Goal: Information Seeking & Learning: Learn about a topic

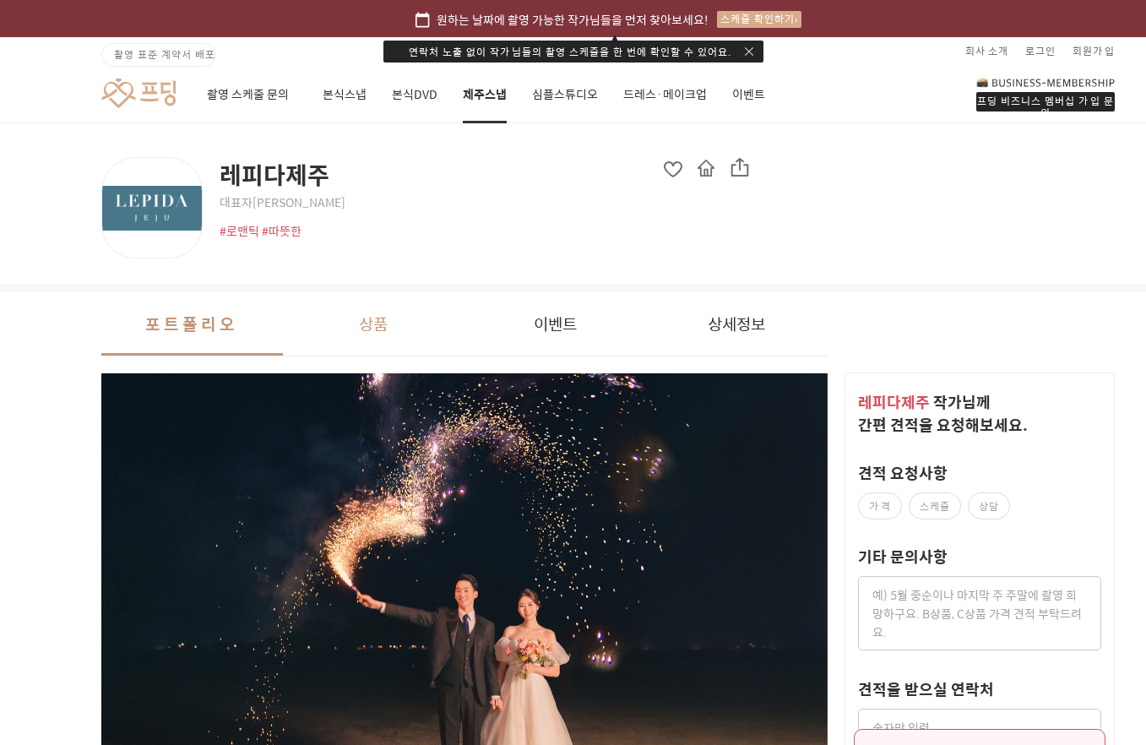
click at [357, 331] on button "상품" at bounding box center [374, 323] width 182 height 63
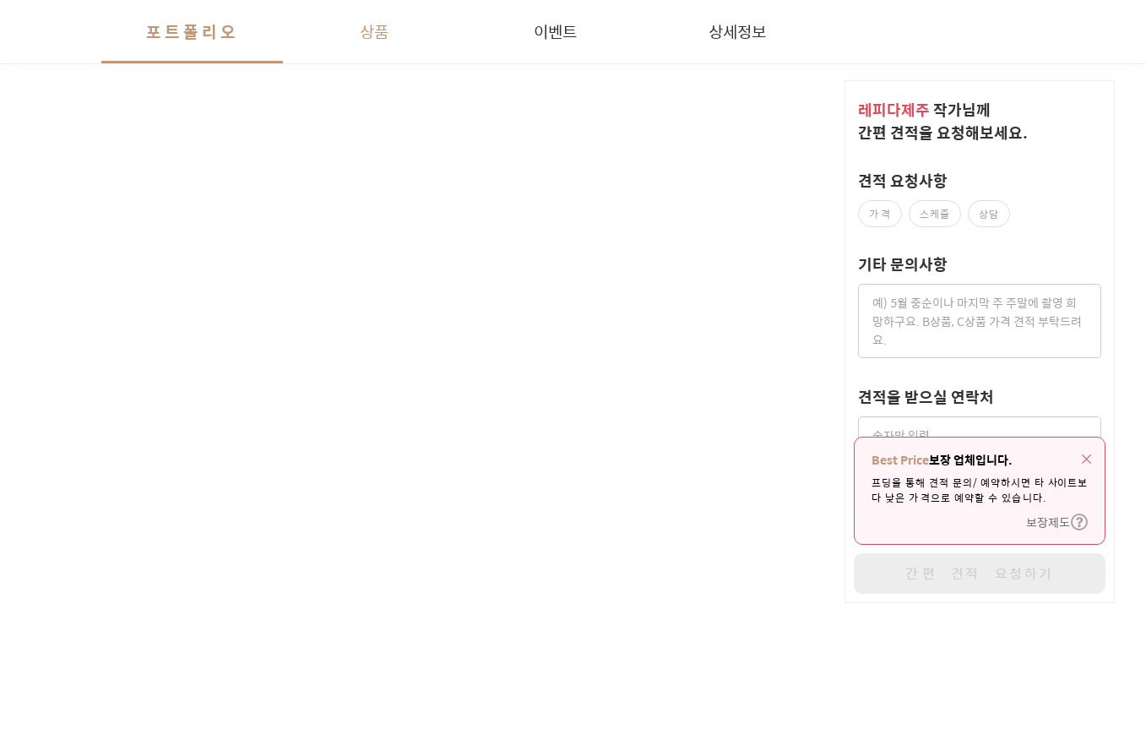
scroll to position [3284, 0]
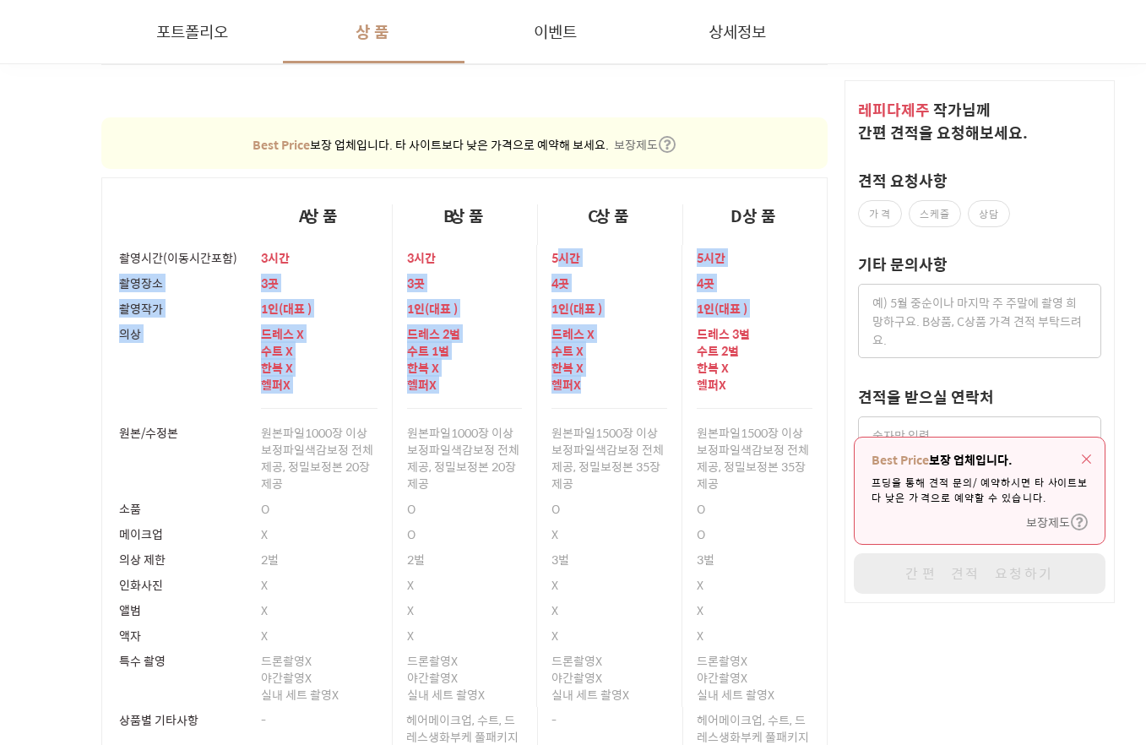
drag, startPoint x: 561, startPoint y: 273, endPoint x: 589, endPoint y: 391, distance: 121.5
click at [589, 391] on tbody "촬영시간(이동시간포함) 3시간 3시간 5시간 5시간 촬영장소 3곳 3곳 4곳 4곳 촬영작가 1 인 ( 대표 ) 1 인 ( 대표 ) 1 인 ( …" at bounding box center [464, 508] width 725 height 526
drag, startPoint x: 594, startPoint y: 391, endPoint x: 662, endPoint y: 400, distance: 69.0
click at [662, 393] on div "드레스 X 수트 X 한복 X 헬퍼 X" at bounding box center [609, 364] width 116 height 87
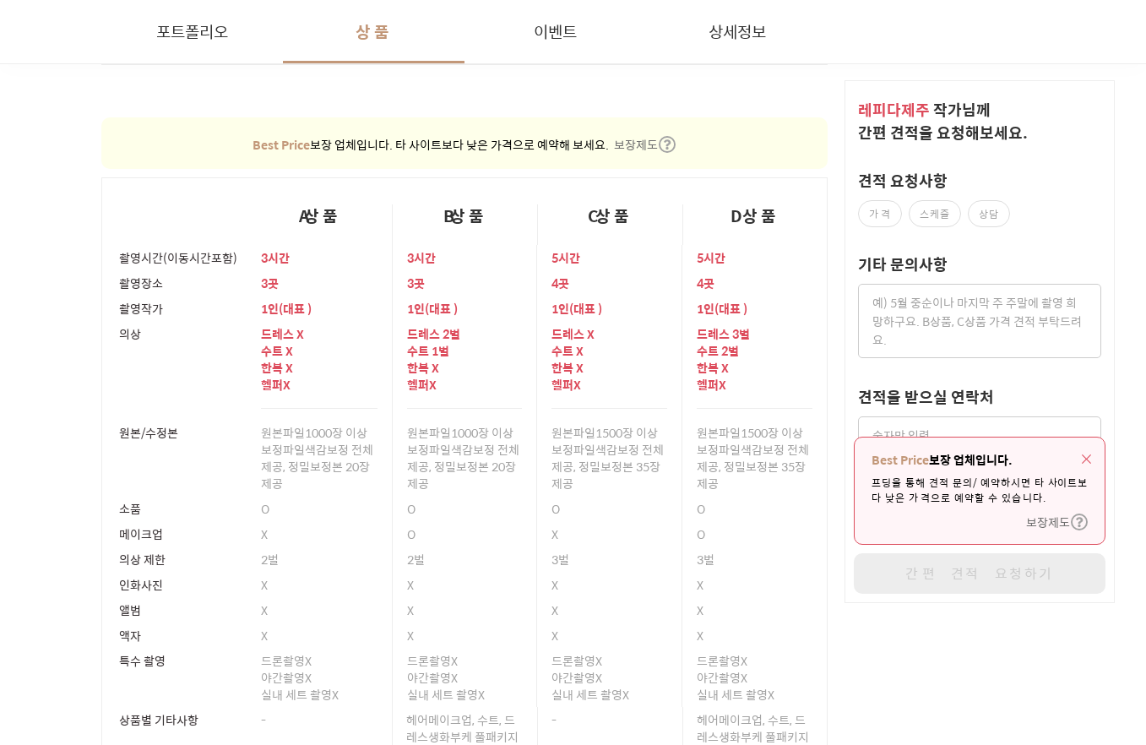
click at [764, 402] on div "드레스 3벌 수트 2벌 한복 X 헬퍼 X" at bounding box center [755, 364] width 116 height 87
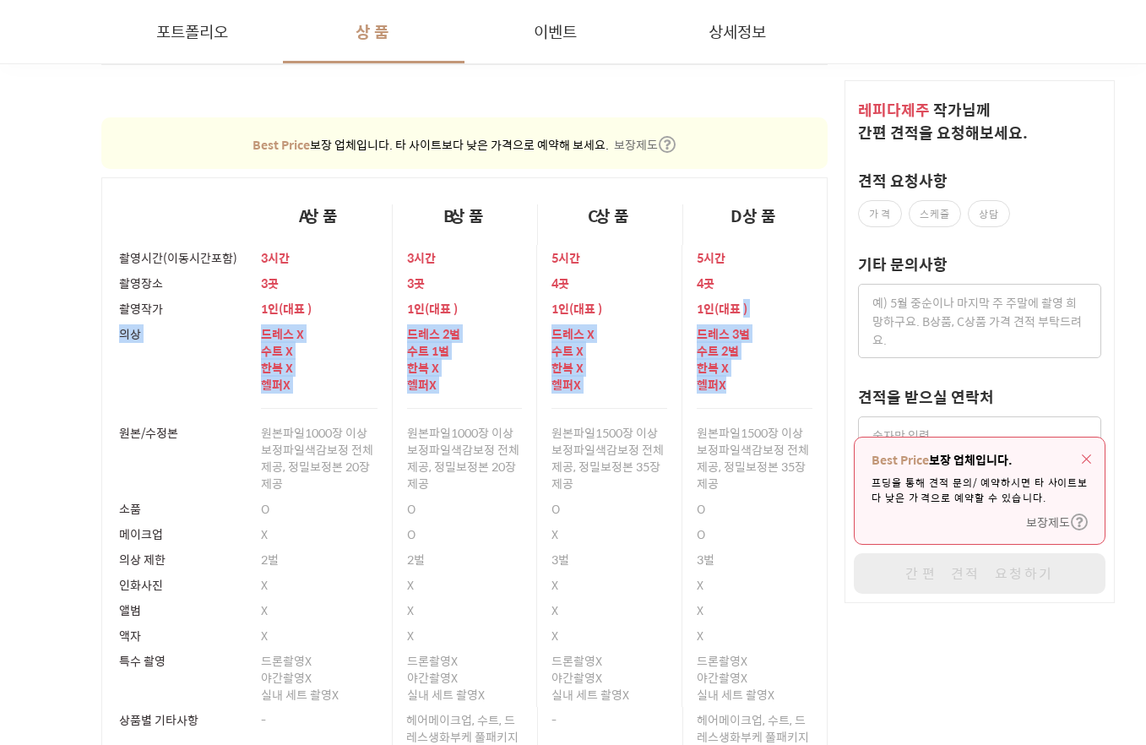
drag, startPoint x: 776, startPoint y: 388, endPoint x: 746, endPoint y: 312, distance: 82.6
click at [746, 312] on tbody "촬영시간(이동시간포함) 3시간 3시간 5시간 5시간 촬영장소 3곳 3곳 4곳 4곳 촬영작가 1 인 ( 대표 ) 1 인 ( 대표 ) 1 인 ( …" at bounding box center [464, 508] width 725 height 526
drag, startPoint x: 746, startPoint y: 312, endPoint x: 779, endPoint y: 410, distance: 103.3
click at [779, 410] on td "드레스 3벌 수트 2벌 한복 X 헬퍼 X" at bounding box center [754, 370] width 145 height 99
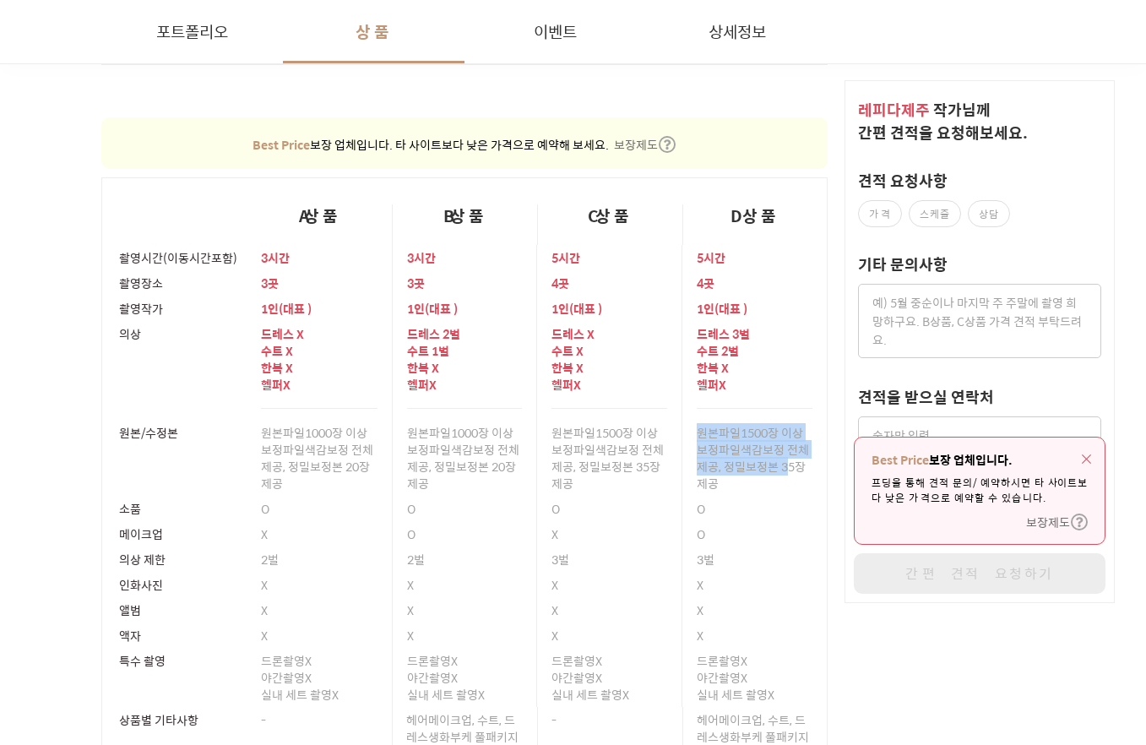
drag, startPoint x: 773, startPoint y: 454, endPoint x: 788, endPoint y: 462, distance: 17.0
click at [788, 462] on td "원본파일 1500장 이상 보정파일 색감보정 전체 제공, 정밀보정본 35장 제공" at bounding box center [754, 458] width 145 height 76
drag, startPoint x: 788, startPoint y: 462, endPoint x: 783, endPoint y: 516, distance: 54.3
click at [784, 516] on div "O" at bounding box center [755, 508] width 116 height 25
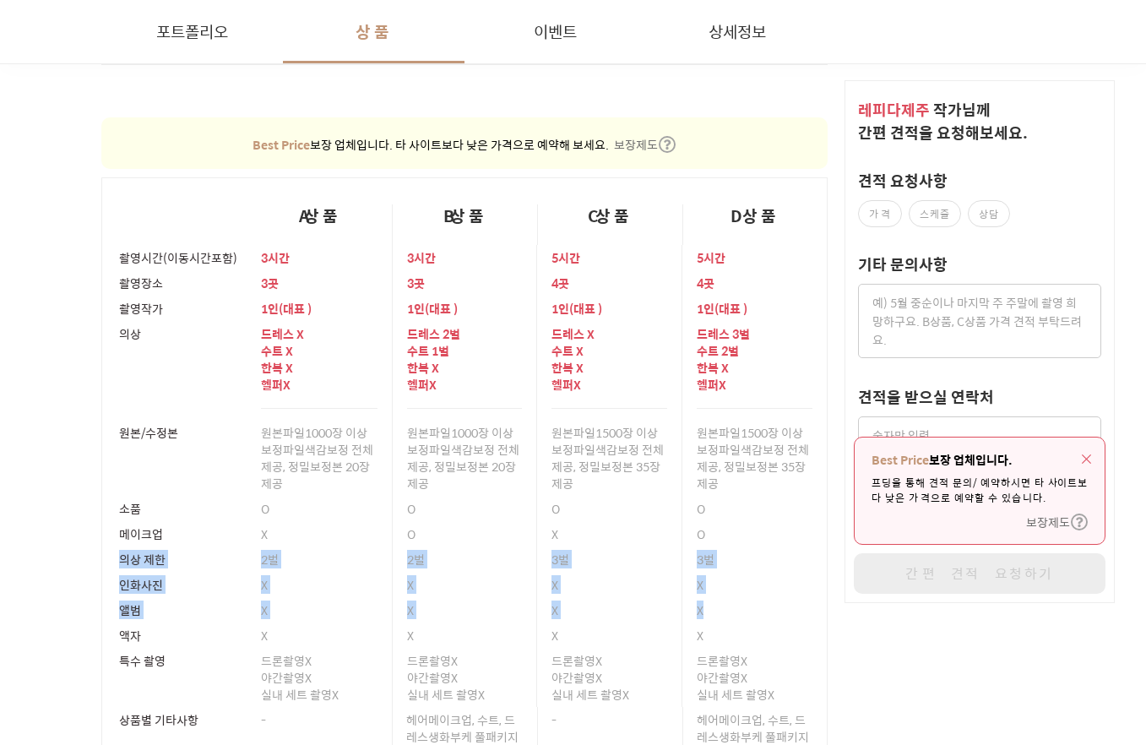
drag, startPoint x: 746, startPoint y: 574, endPoint x: 773, endPoint y: 625, distance: 57.8
click at [769, 621] on tbody "촬영시간(이동시간포함) 3시간 3시간 5시간 5시간 촬영장소 3곳 3곳 4곳 4곳 촬영작가 1 인 ( 대표 ) 1 인 ( 대표 ) 1 인 ( …" at bounding box center [464, 508] width 725 height 526
drag, startPoint x: 773, startPoint y: 625, endPoint x: 817, endPoint y: 656, distance: 53.9
click at [817, 656] on td "드론촬영 X 야간촬영 X 실내 세트 촬영 X" at bounding box center [754, 677] width 145 height 59
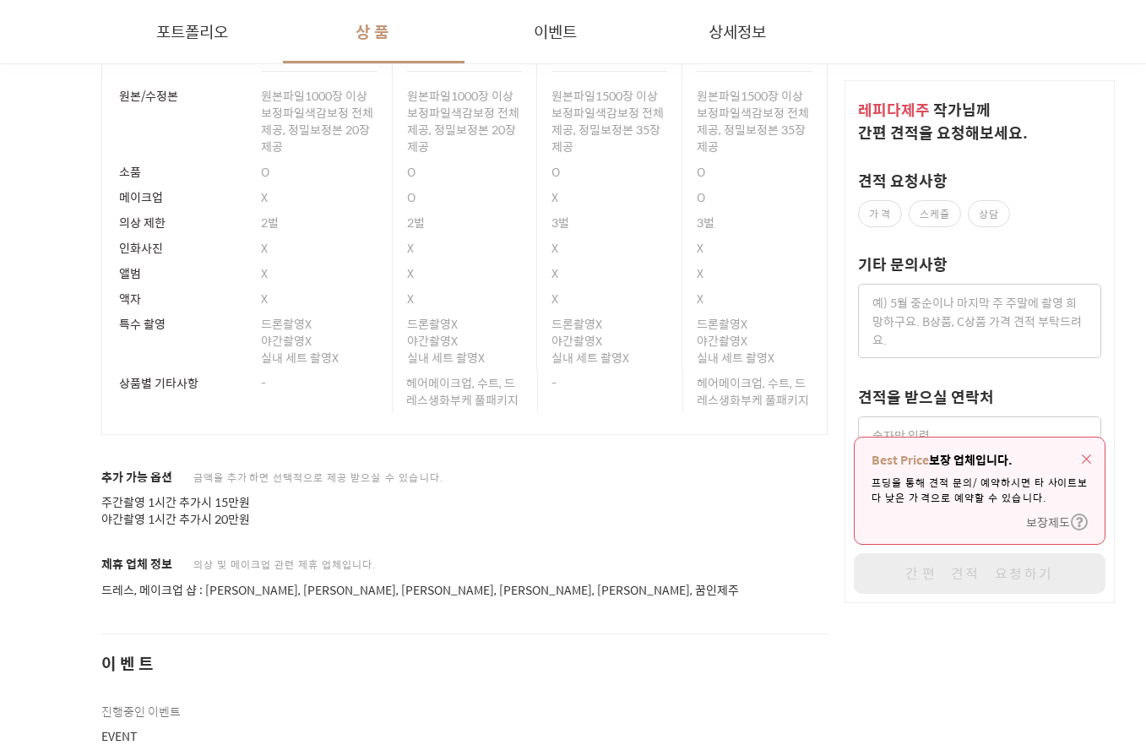
scroll to position [3622, 0]
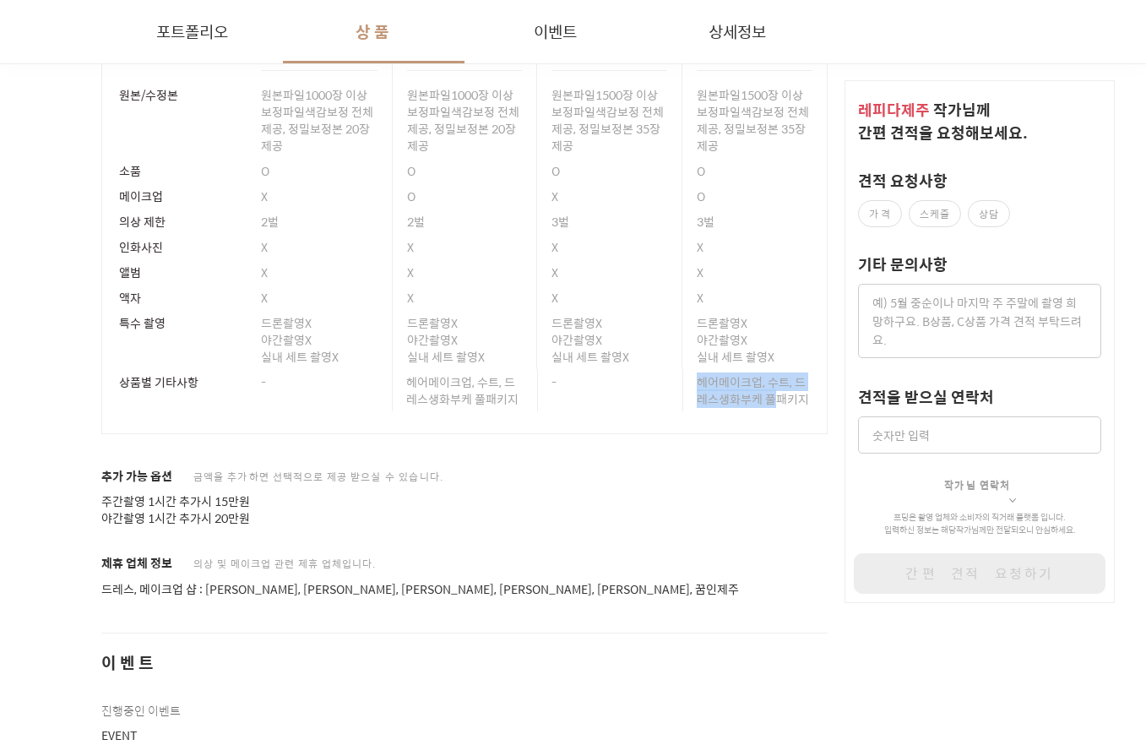
drag, startPoint x: 690, startPoint y: 380, endPoint x: 779, endPoint y: 403, distance: 91.5
click at [779, 402] on td "헤어메이크업, 수트, 드레스생화부케 풀패키지" at bounding box center [754, 401] width 145 height 64
drag, startPoint x: 779, startPoint y: 403, endPoint x: 766, endPoint y: 446, distance: 44.9
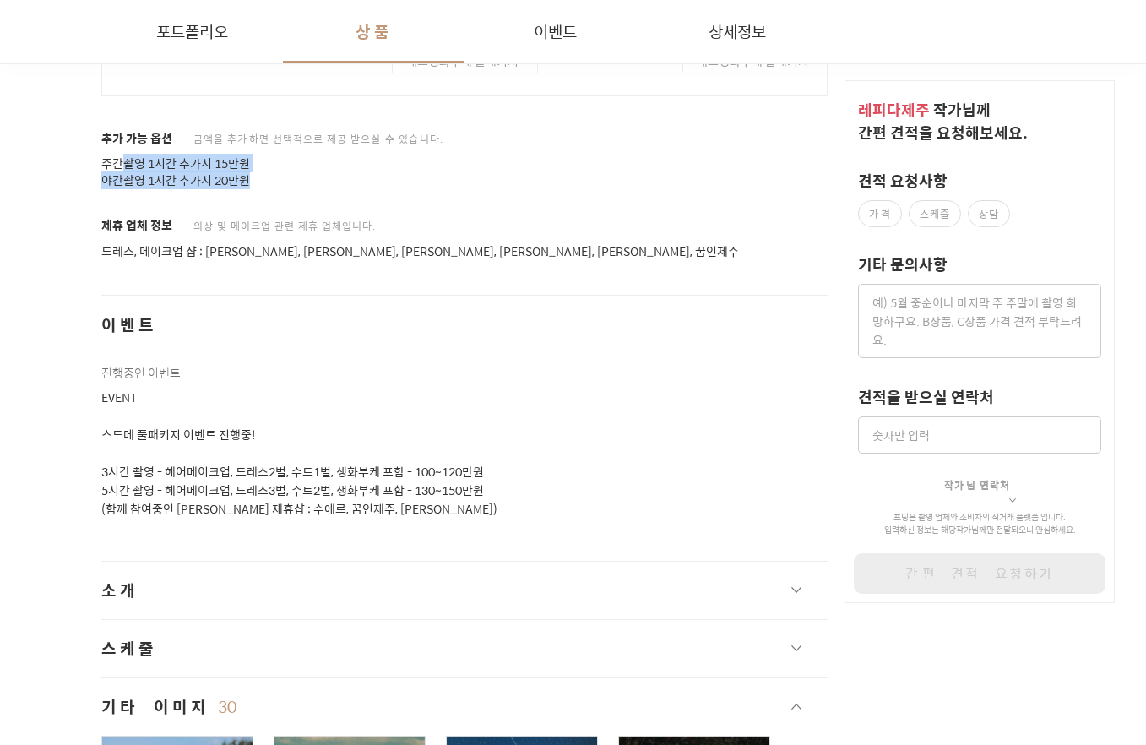
drag, startPoint x: 214, startPoint y: 175, endPoint x: 307, endPoint y: 184, distance: 94.2
click at [307, 184] on p "주간촬영 1시간 추가시 15만원 야간촬영 1시간 추가시 20만원" at bounding box center [464, 172] width 726 height 34
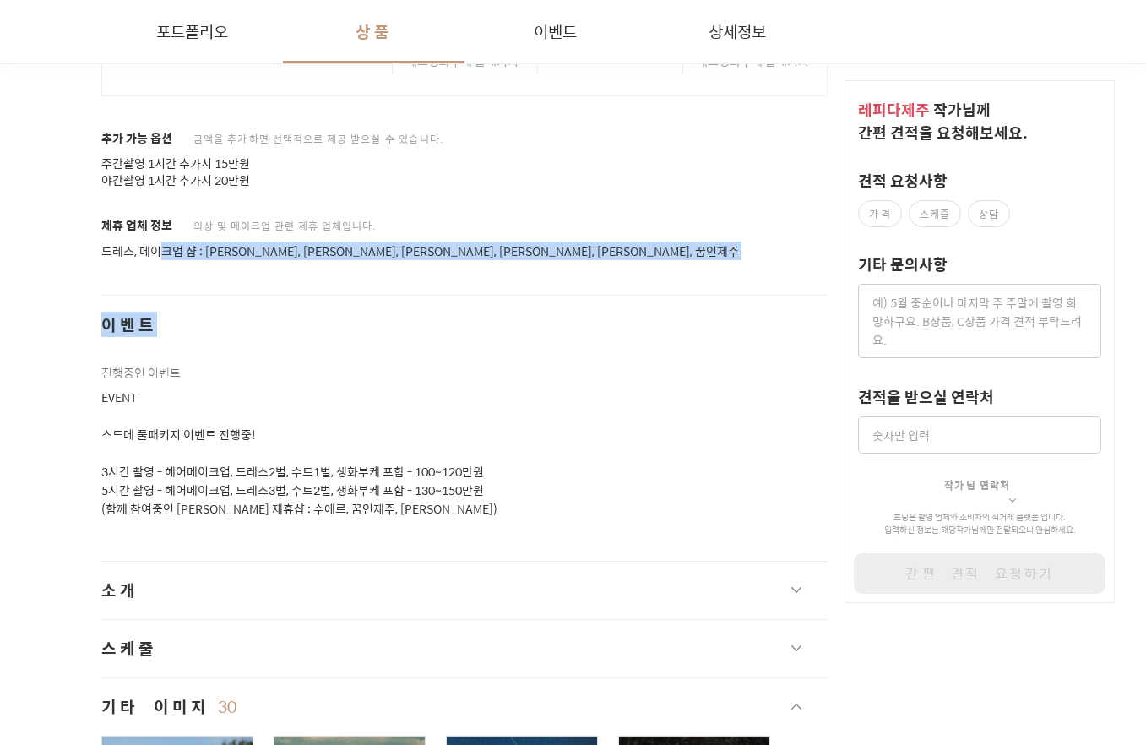
drag, startPoint x: 307, startPoint y: 184, endPoint x: 502, endPoint y: 261, distance: 209.6
drag, startPoint x: 502, startPoint y: 261, endPoint x: 466, endPoint y: 383, distance: 127.7
click at [494, 334] on span "이벤트" at bounding box center [464, 324] width 726 height 24
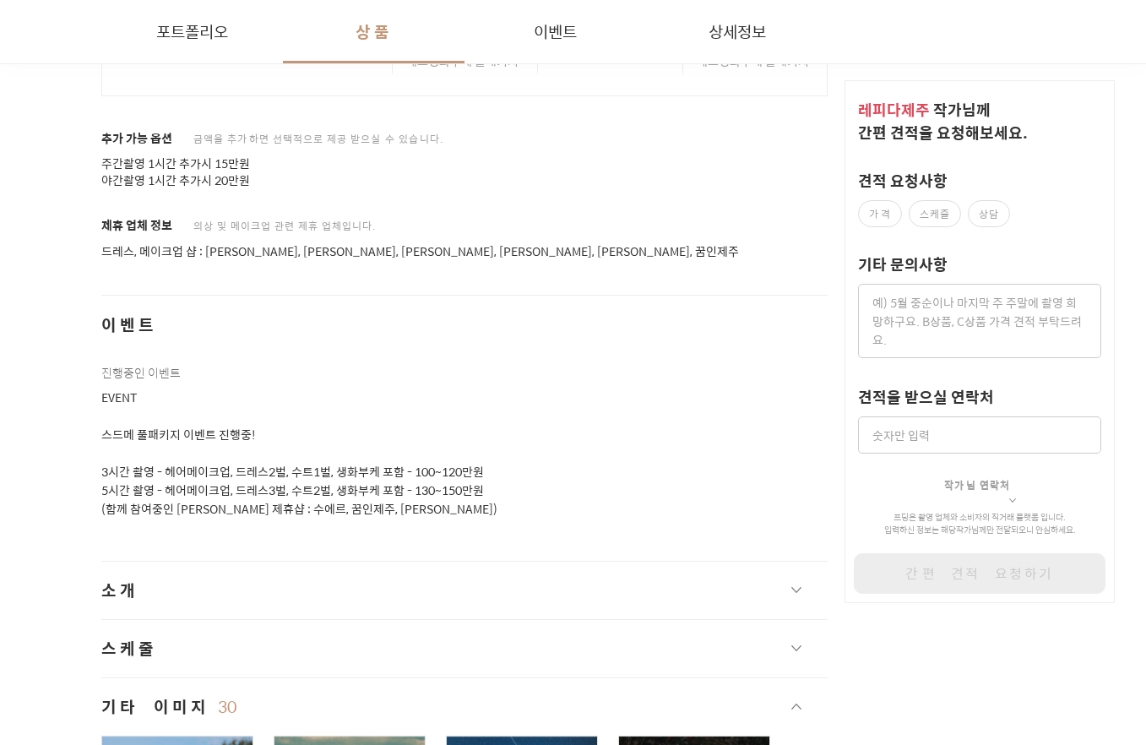
click at [220, 475] on p "EVENT 스드메 풀패키지 이벤트 진행중! 3시간 촬영 - 헤어메이크업, 드레스2벌, 수트1벌, 생화부케 포함 - 100~120만원 5시간 촬…" at bounding box center [464, 453] width 726 height 130
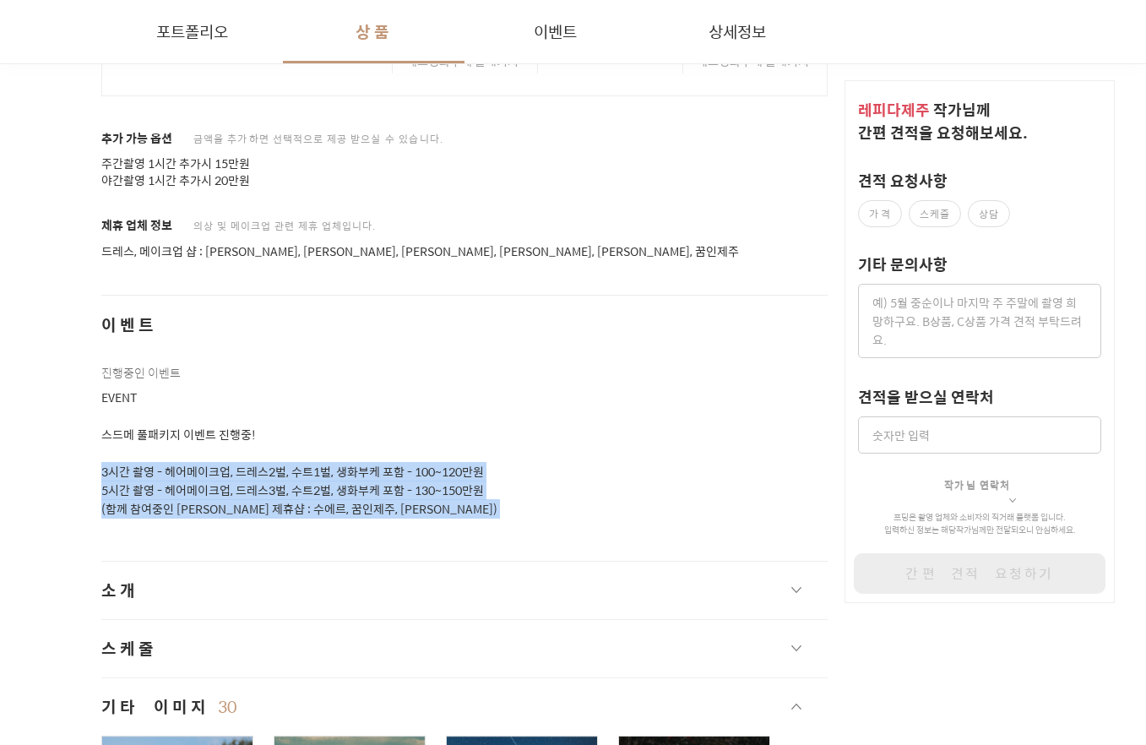
drag, startPoint x: 422, startPoint y: 523, endPoint x: 565, endPoint y: 548, distance: 144.9
drag, startPoint x: 567, startPoint y: 548, endPoint x: 540, endPoint y: 598, distance: 56.7
click at [540, 597] on button "소개" at bounding box center [464, 590] width 726 height 57
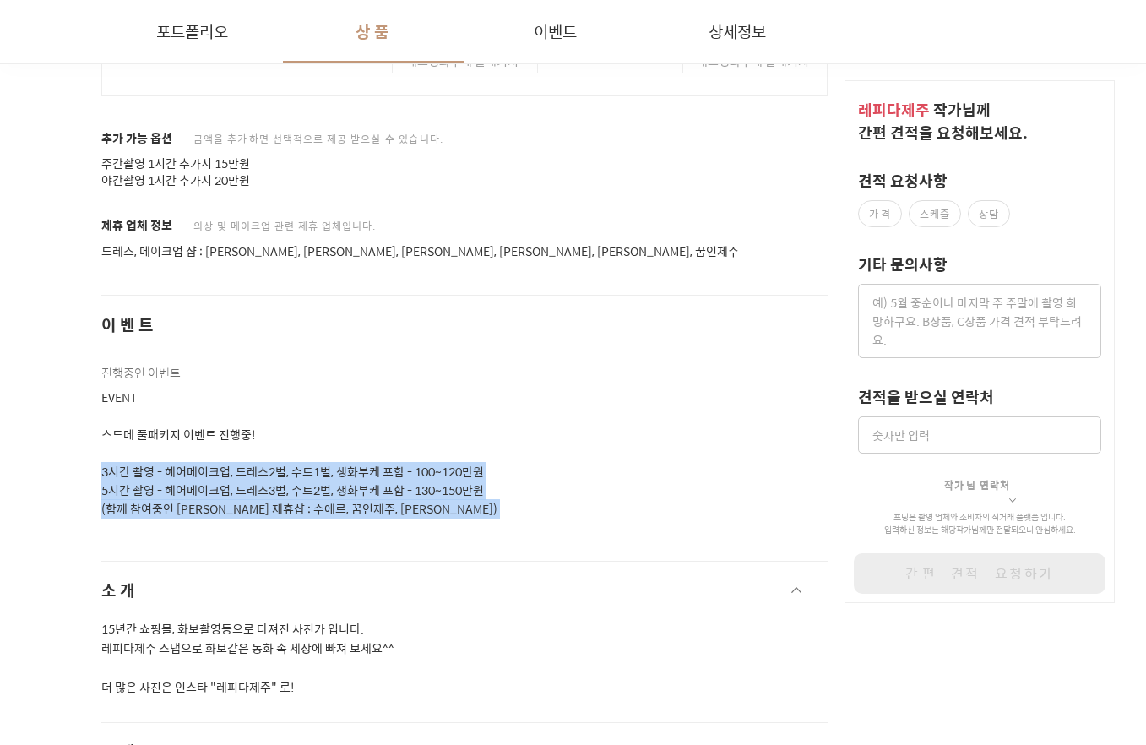
click at [308, 518] on p "EVENT 스드메 풀패키지 이벤트 진행중! 3시간 촬영 - 헤어메이크업, 드레스2벌, 수트1벌, 생화부케 포함 - 100~120만원 5시간 촬…" at bounding box center [464, 453] width 726 height 130
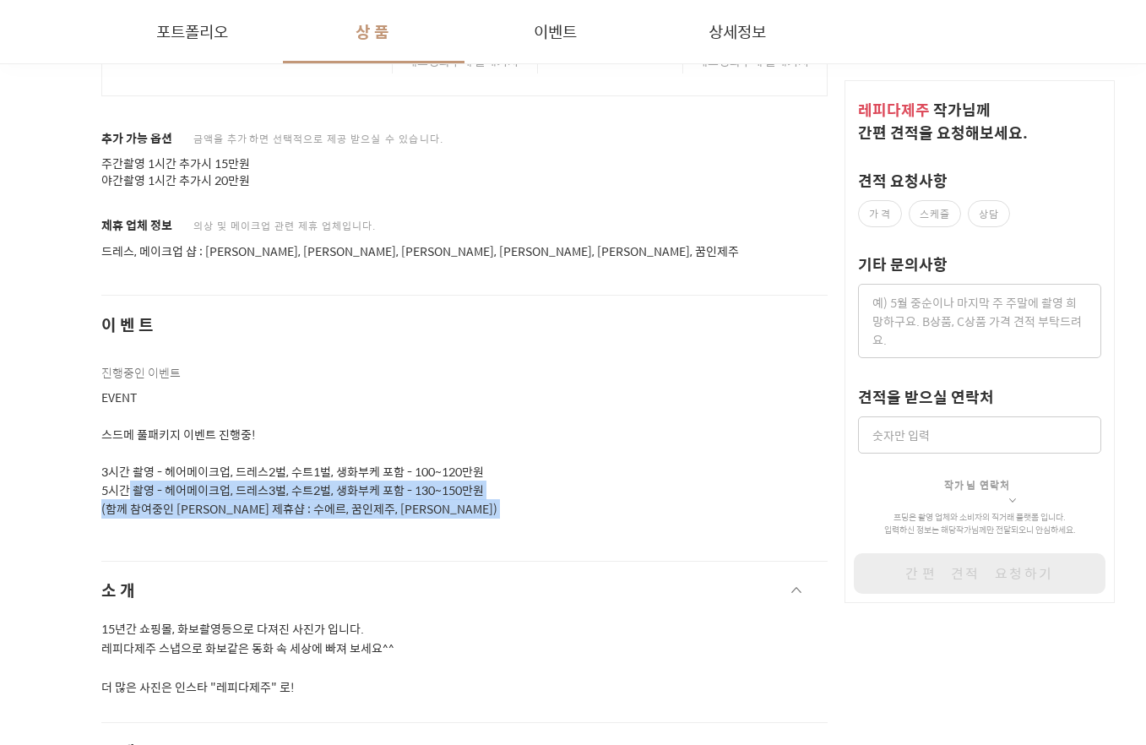
drag, startPoint x: 119, startPoint y: 502, endPoint x: 586, endPoint y: 540, distance: 468.6
drag, startPoint x: 586, startPoint y: 540, endPoint x: 594, endPoint y: 559, distance: 20.1
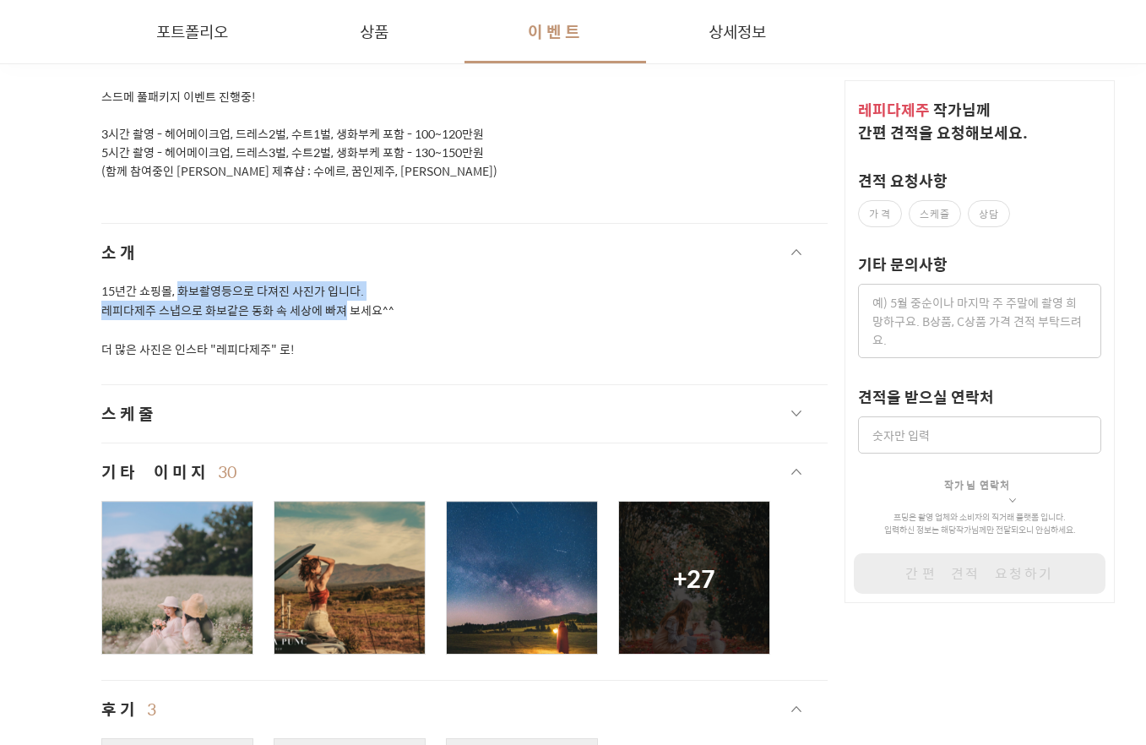
drag, startPoint x: 187, startPoint y: 307, endPoint x: 521, endPoint y: 353, distance: 337.6
click at [521, 353] on p "15년간 쇼핑몰, 화보촬영등으로 다져진 사진가 입니다. 레피다제주 스냅으로 화보같은 동화 속 세상에 빠져 보세요^^ 더 많은 사진은 인스타 "…" at bounding box center [464, 320] width 726 height 78
drag, startPoint x: 521, startPoint y: 353, endPoint x: 448, endPoint y: 418, distance: 98.1
click at [466, 408] on button "스케줄" at bounding box center [464, 413] width 726 height 57
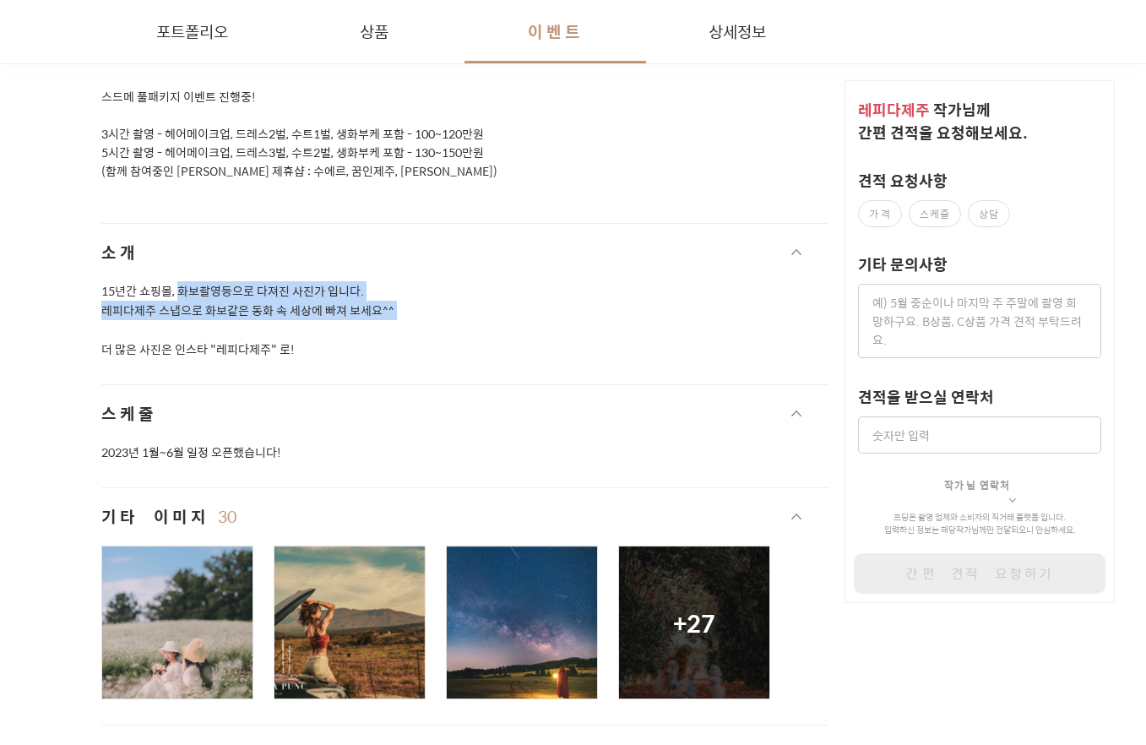
click at [335, 442] on button "스케줄" at bounding box center [464, 413] width 726 height 57
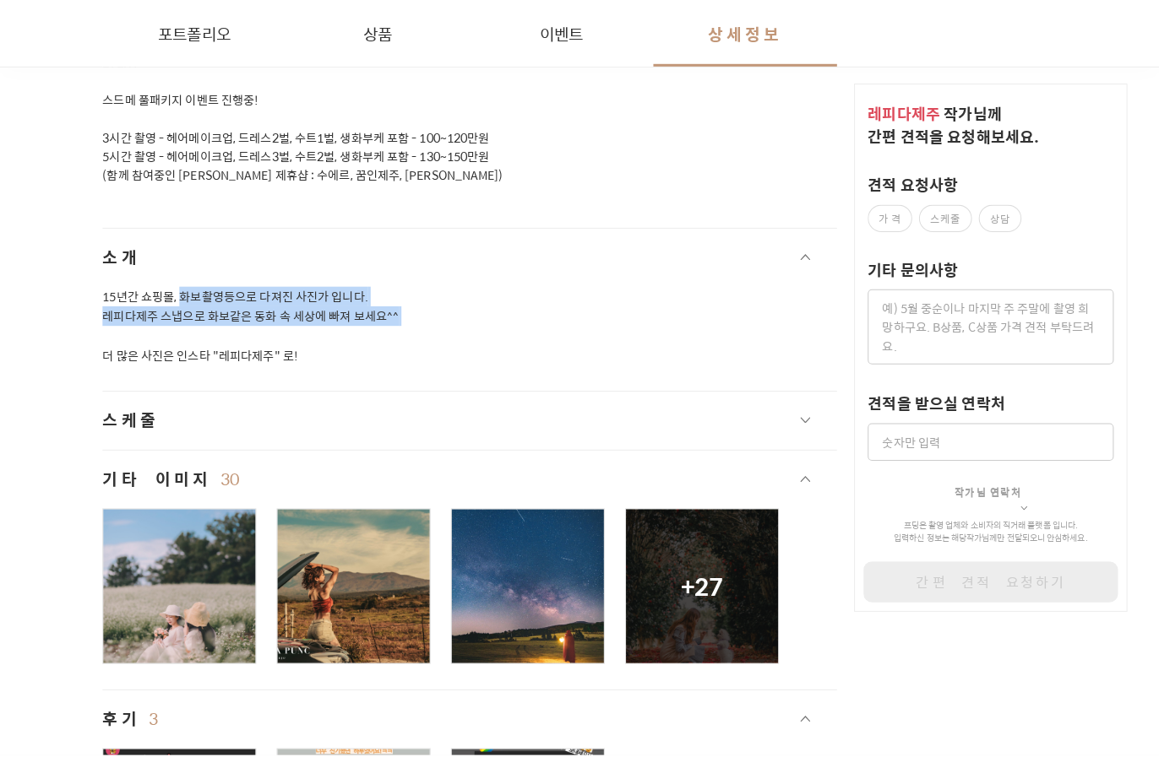
scroll to position [4635, 0]
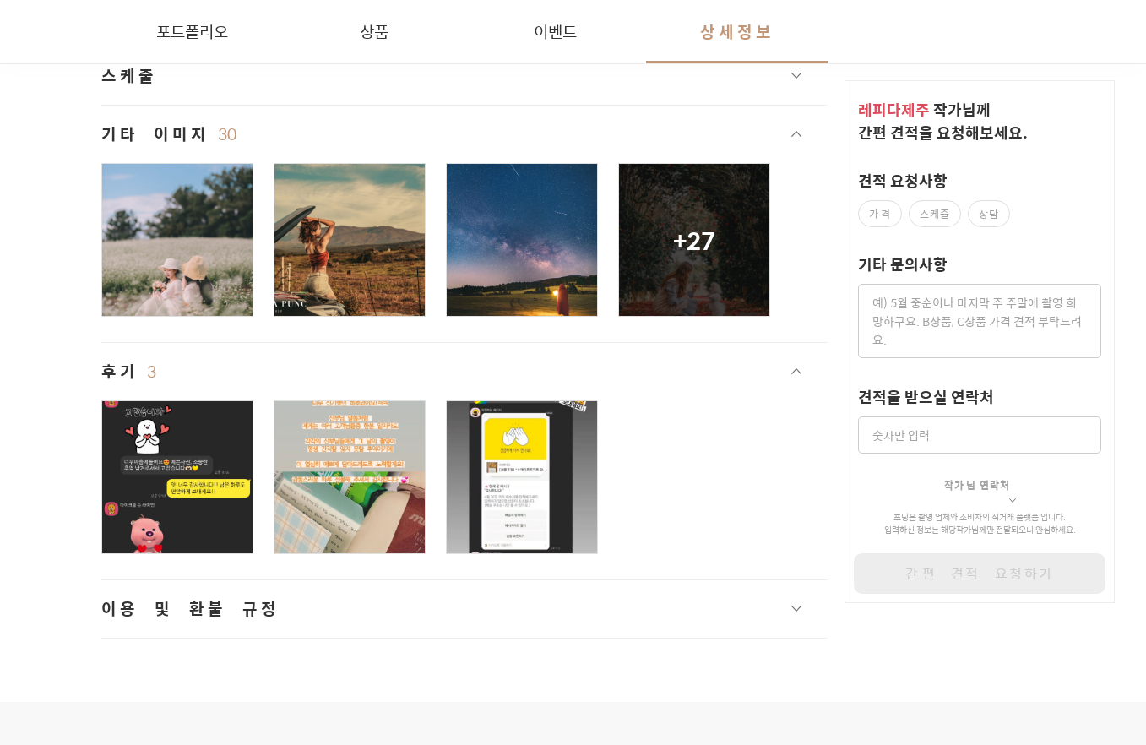
click at [718, 258] on div at bounding box center [694, 240] width 150 height 152
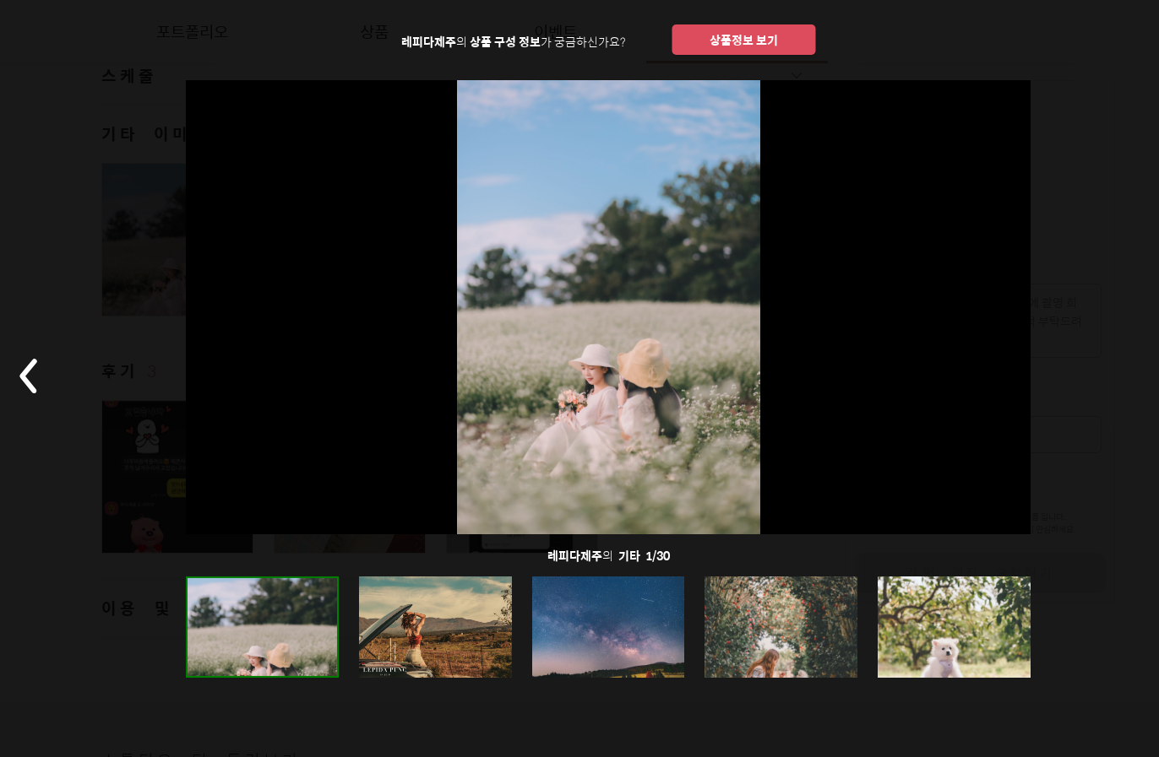
click at [974, 599] on div at bounding box center [953, 627] width 153 height 101
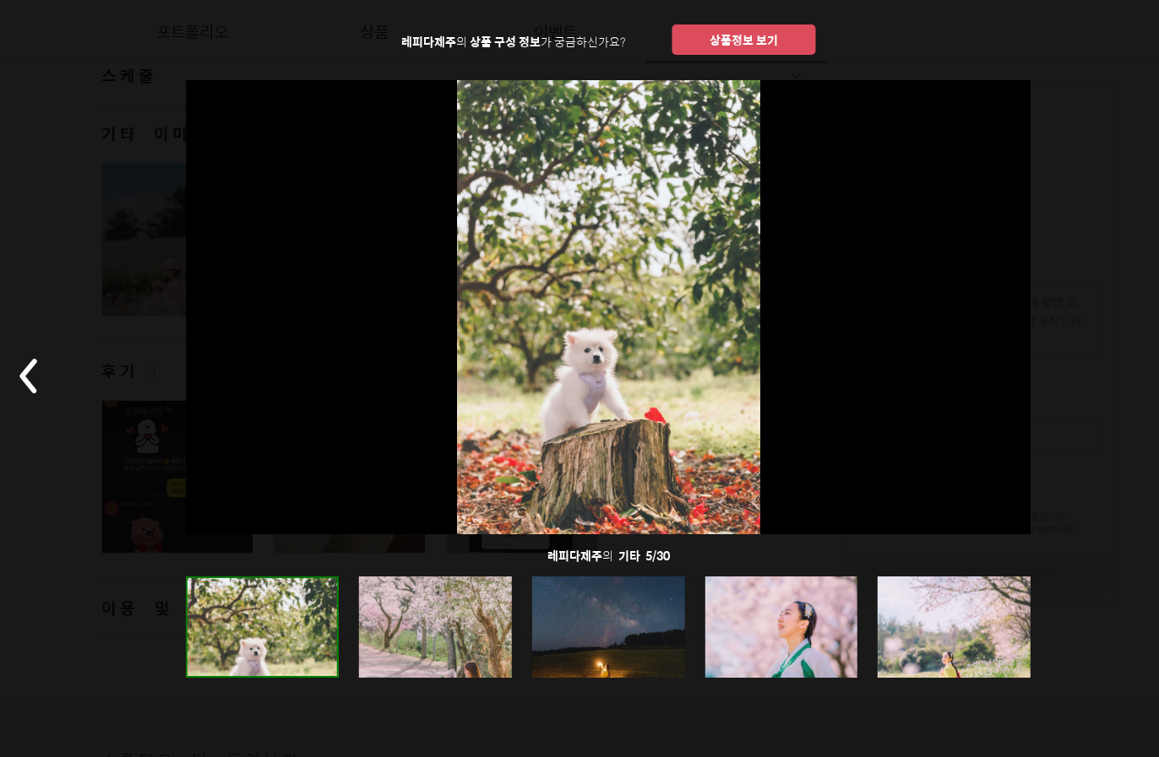
drag, startPoint x: 802, startPoint y: 37, endPoint x: 825, endPoint y: 30, distance: 23.8
click at [817, 34] on div "레피다제주 의 상품 구성 정보 가 궁금하신가요? 상품정보 보기 레피다제주 의 기타 5 / 30" at bounding box center [608, 378] width 1216 height 757
drag, startPoint x: 1052, startPoint y: 90, endPoint x: 1039, endPoint y: 86, distance: 13.4
click at [1052, 90] on div at bounding box center [607, 306] width 1013 height 454
drag, startPoint x: 20, startPoint y: 344, endPoint x: 26, endPoint y: 356, distance: 14.0
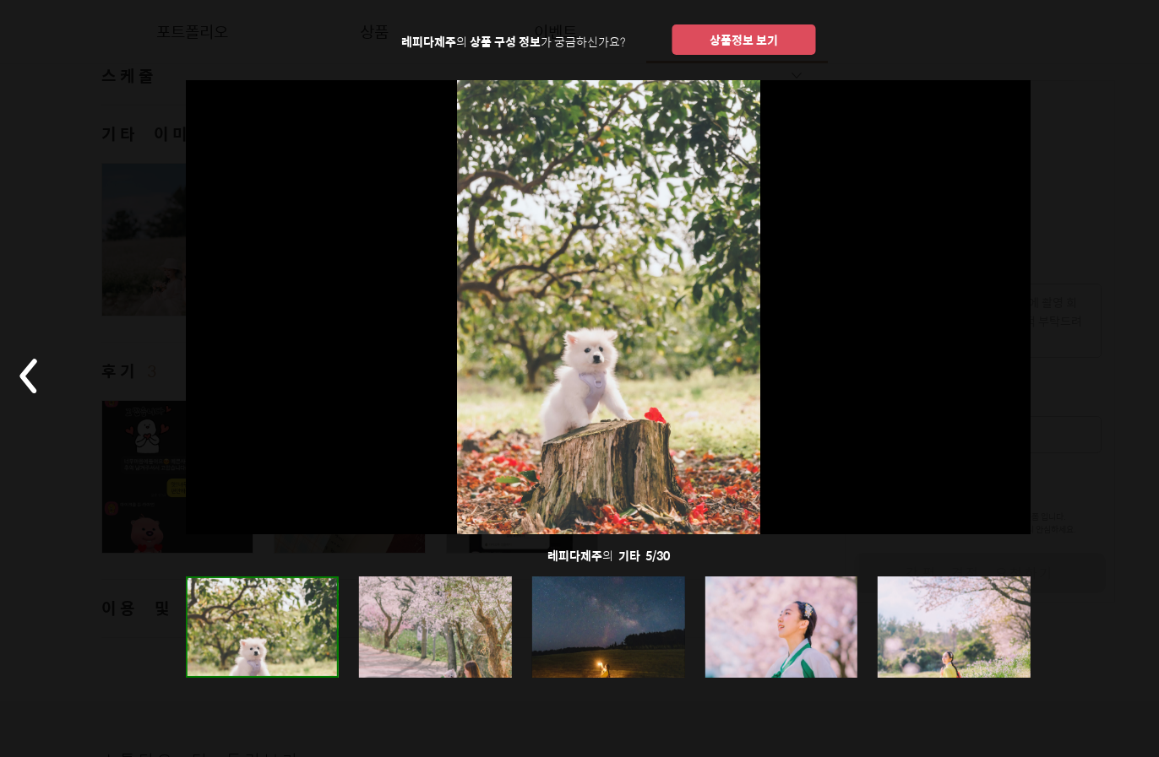
click at [26, 355] on button at bounding box center [50, 378] width 101 height 479
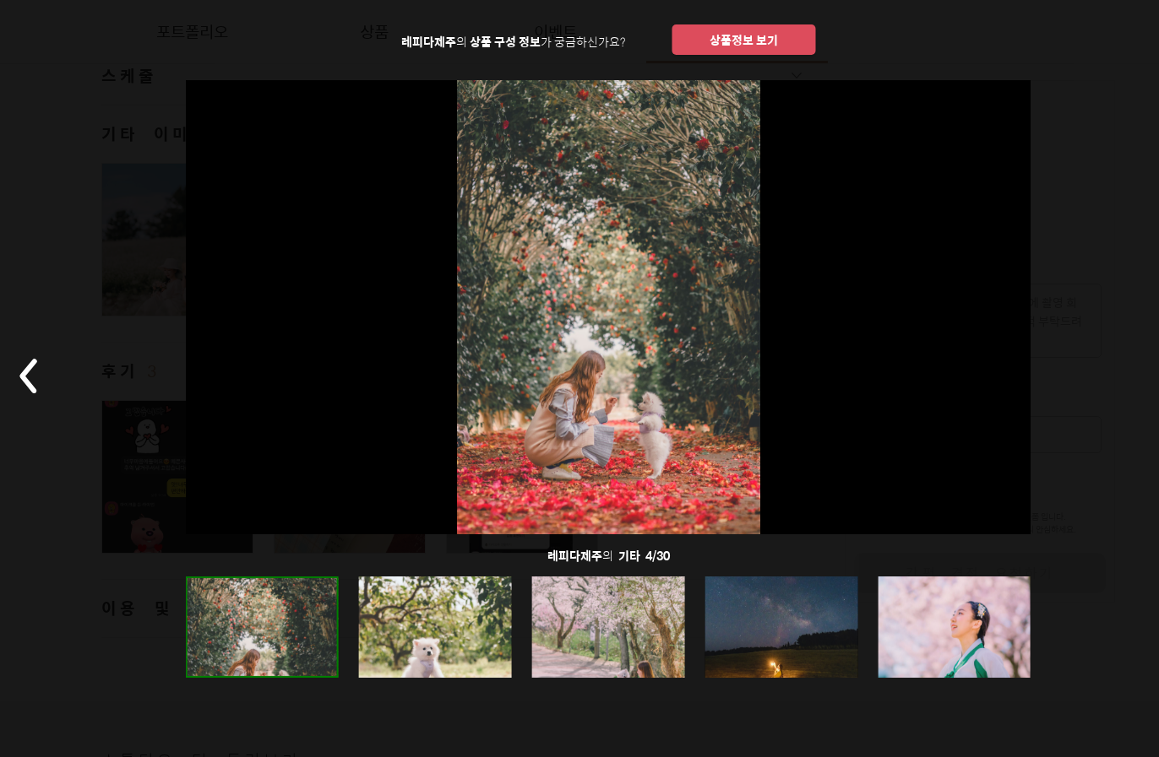
click at [353, 161] on div at bounding box center [608, 306] width 844 height 454
drag, startPoint x: 594, startPoint y: 8, endPoint x: 780, endPoint y: 111, distance: 212.0
click at [595, 8] on div "레피다제주 의 상품 구성 정보 가 궁금하신가요? 상품정보 보기 레피다제주 의 기타 4 / 30" at bounding box center [608, 378] width 1216 height 757
drag, startPoint x: 1035, startPoint y: 727, endPoint x: 1013, endPoint y: 550, distance: 178.7
click at [1039, 716] on div "레피다제주 의 상품 구성 정보 가 궁금하신가요? 상품정보 보기 레피다제주 의 기타 4 / 30" at bounding box center [608, 378] width 1216 height 757
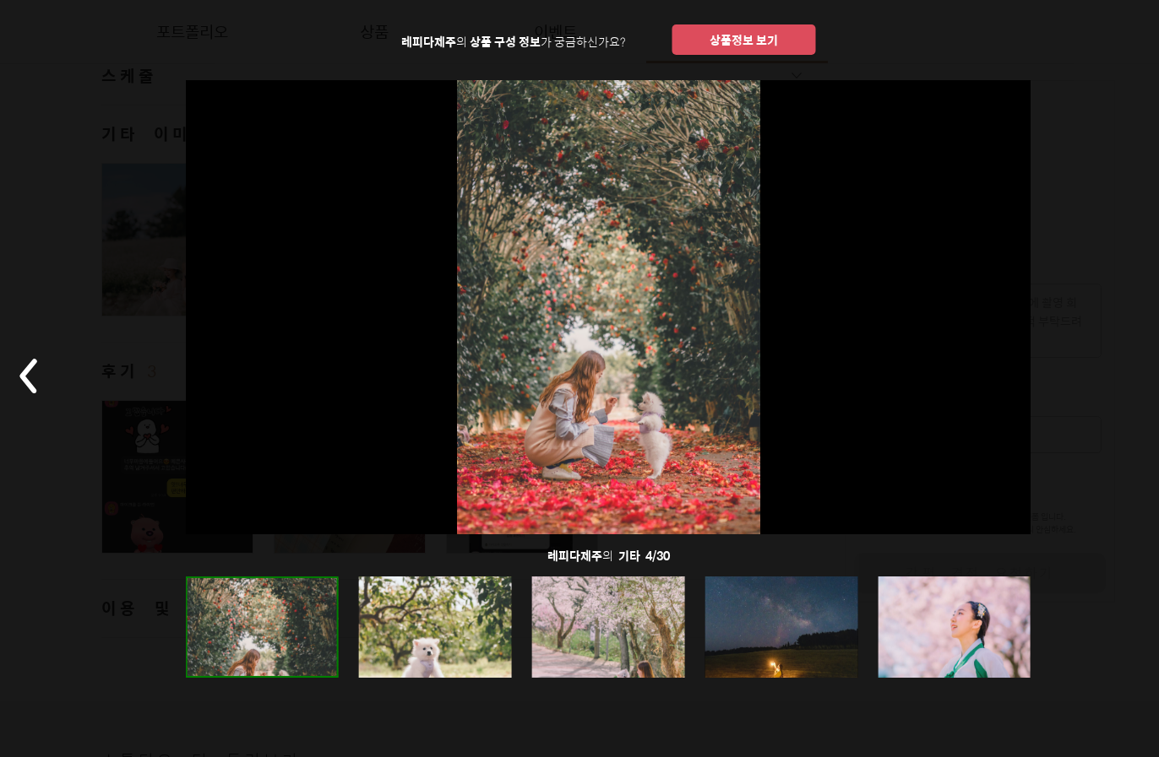
scroll to position [0, 0]
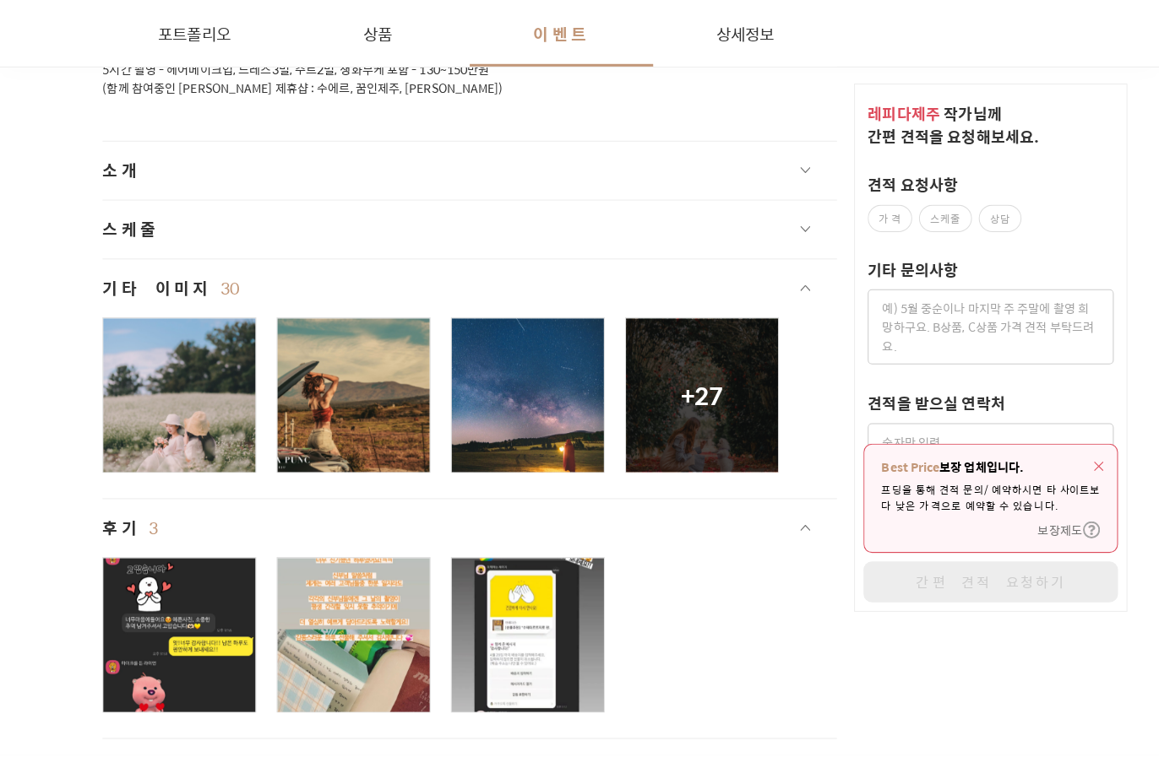
scroll to position [4391, 0]
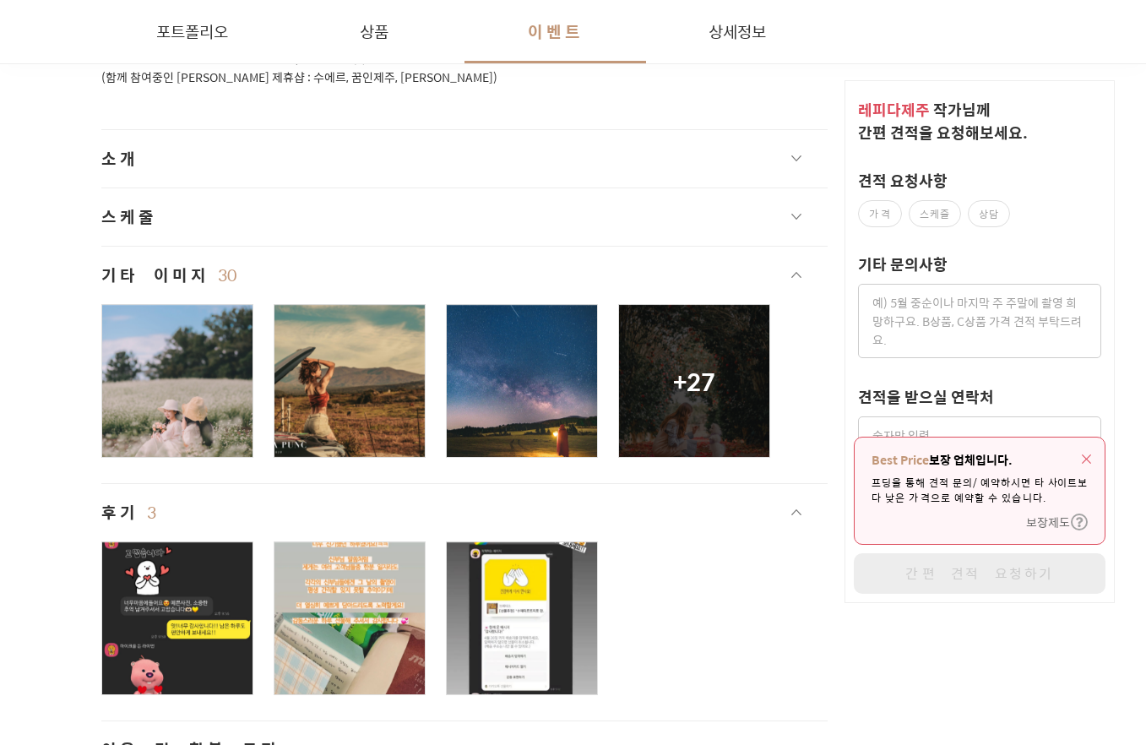
click at [193, 627] on div at bounding box center [177, 618] width 150 height 152
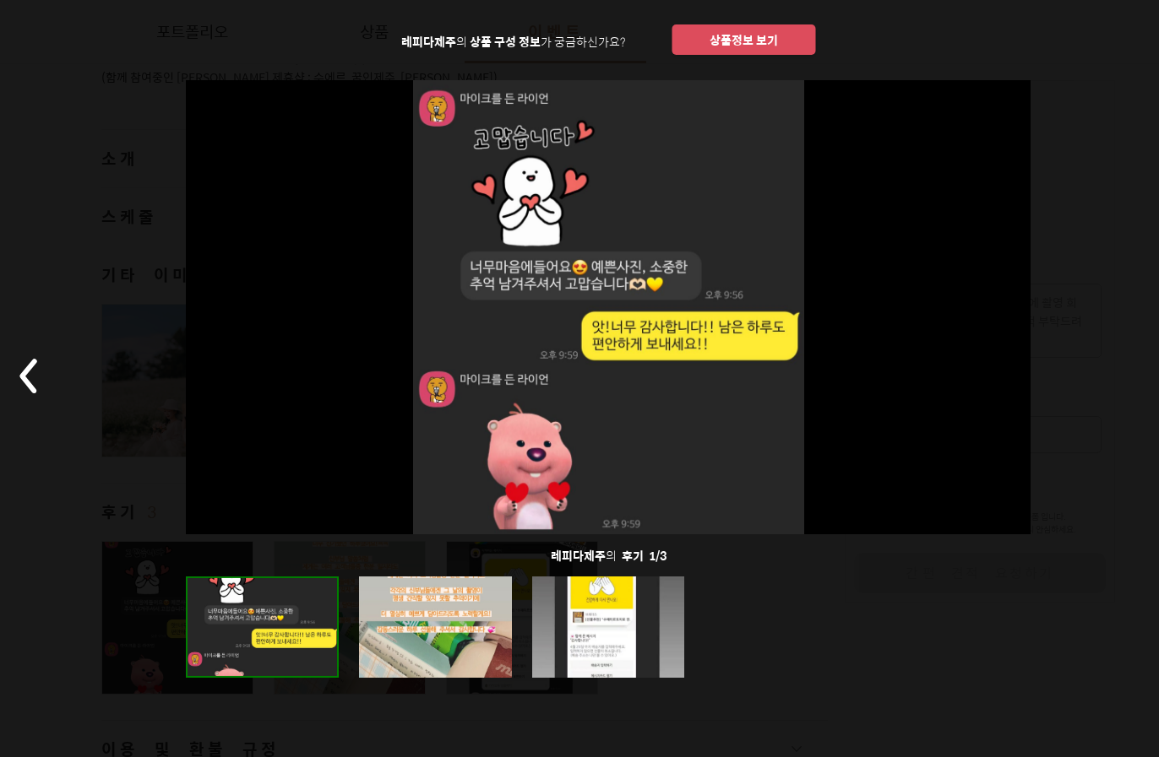
click at [910, 486] on div at bounding box center [608, 306] width 844 height 454
click at [838, 635] on div at bounding box center [608, 627] width 844 height 101
click at [475, 648] on div at bounding box center [435, 627] width 153 height 101
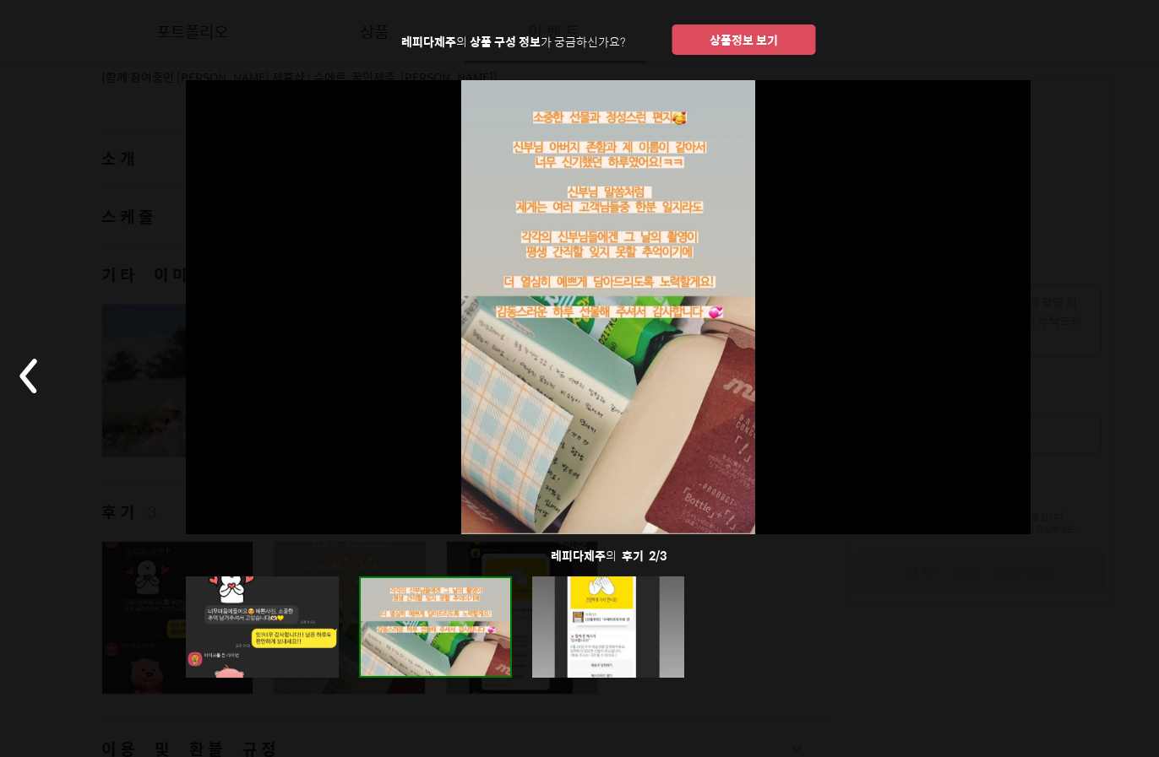
click at [595, 652] on div at bounding box center [608, 627] width 153 height 101
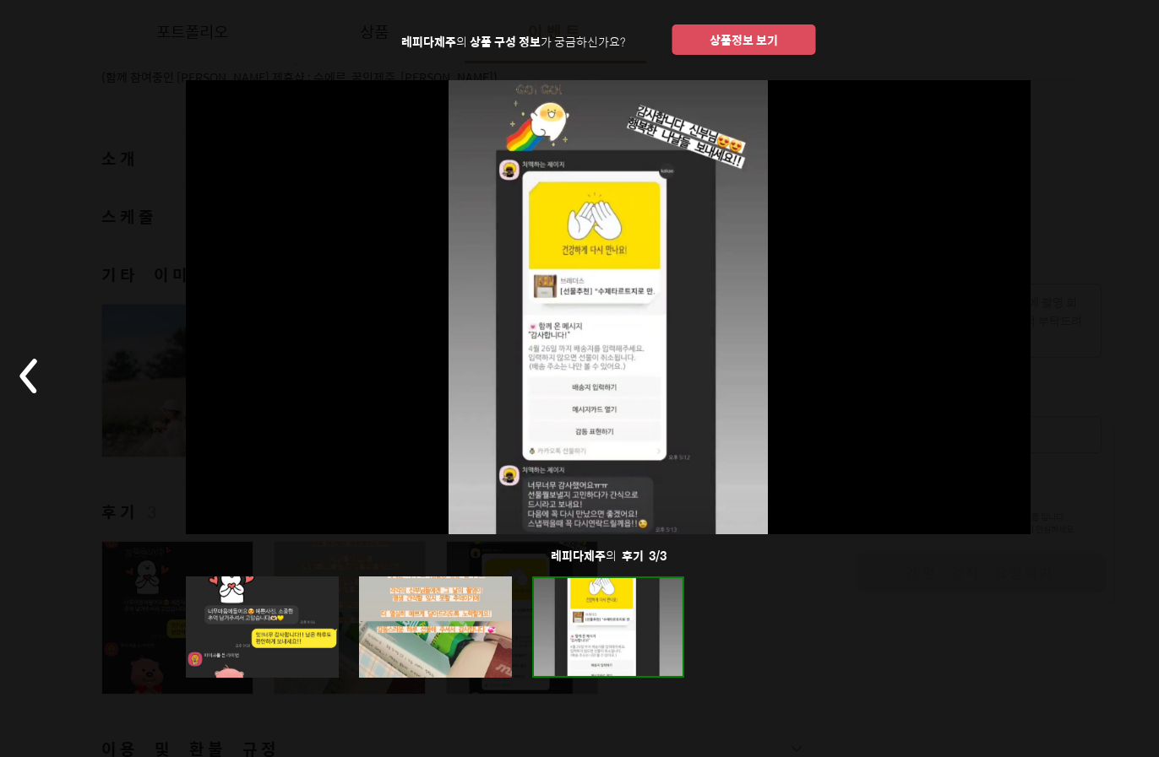
click at [673, 638] on div at bounding box center [608, 627] width 153 height 101
click at [32, 396] on rect at bounding box center [29, 376] width 59 height 59
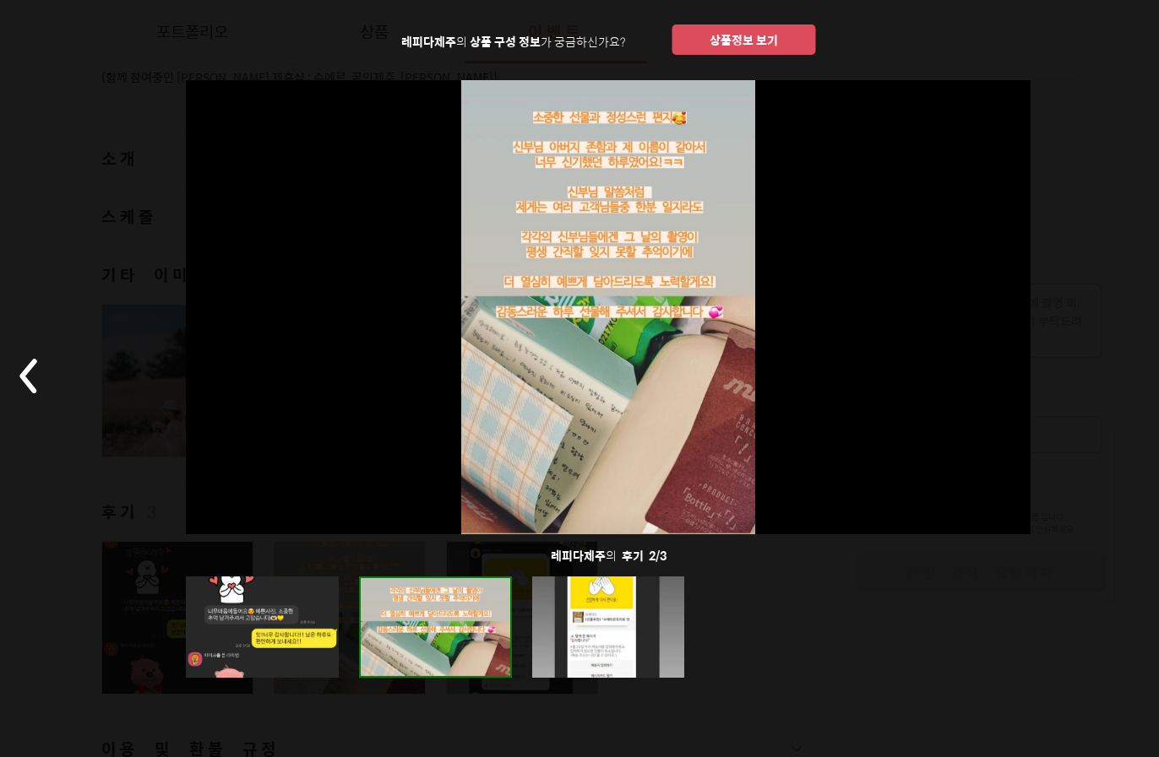
click at [32, 396] on rect at bounding box center [29, 376] width 59 height 59
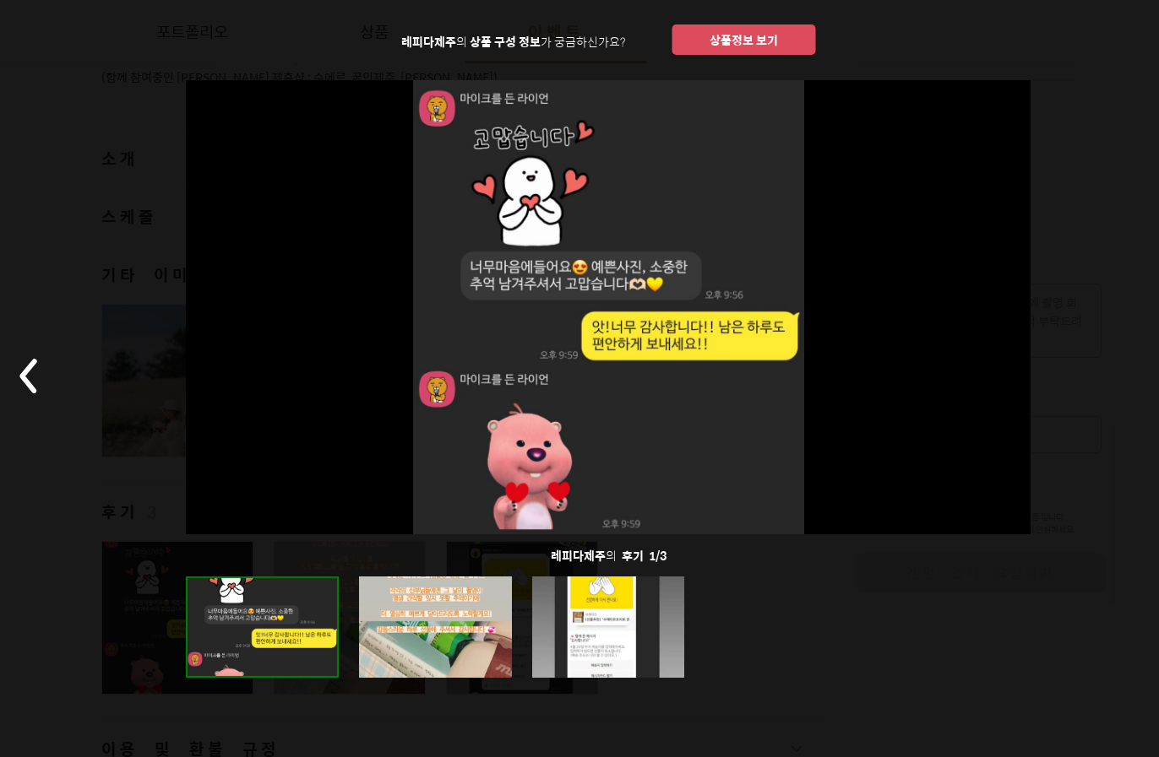
click at [32, 396] on rect at bounding box center [29, 376] width 59 height 59
click at [90, 52] on div "레피다제주 의 상품 구성 정보 가 궁금하신가요? 상품정보 보기 레피다제주 의 후기 1 / 3" at bounding box center [608, 378] width 1216 height 757
drag, startPoint x: 593, startPoint y: 25, endPoint x: 604, endPoint y: 28, distance: 11.3
click at [594, 25] on article "레피다제주 의 상품 구성 정보 가 궁금하신가요? 상품정보 보기" at bounding box center [608, 39] width 415 height 30
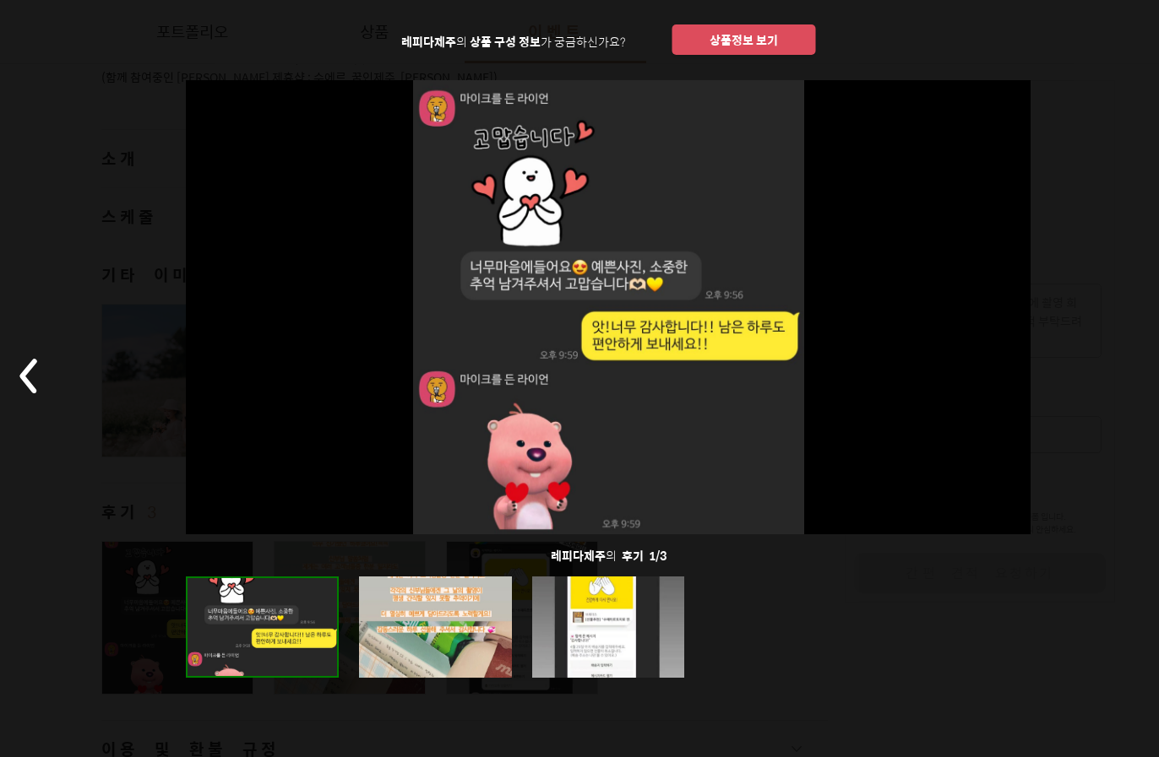
click at [758, 43] on button "상품정보 보기" at bounding box center [744, 39] width 144 height 30
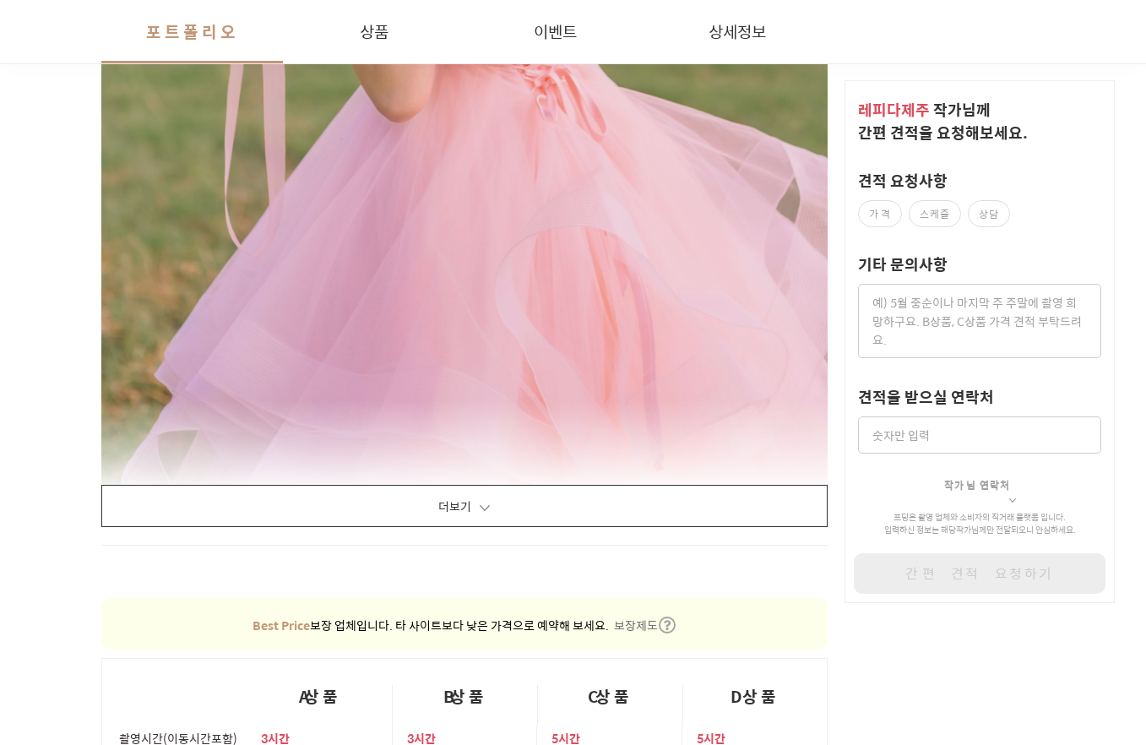
scroll to position [2945, 0]
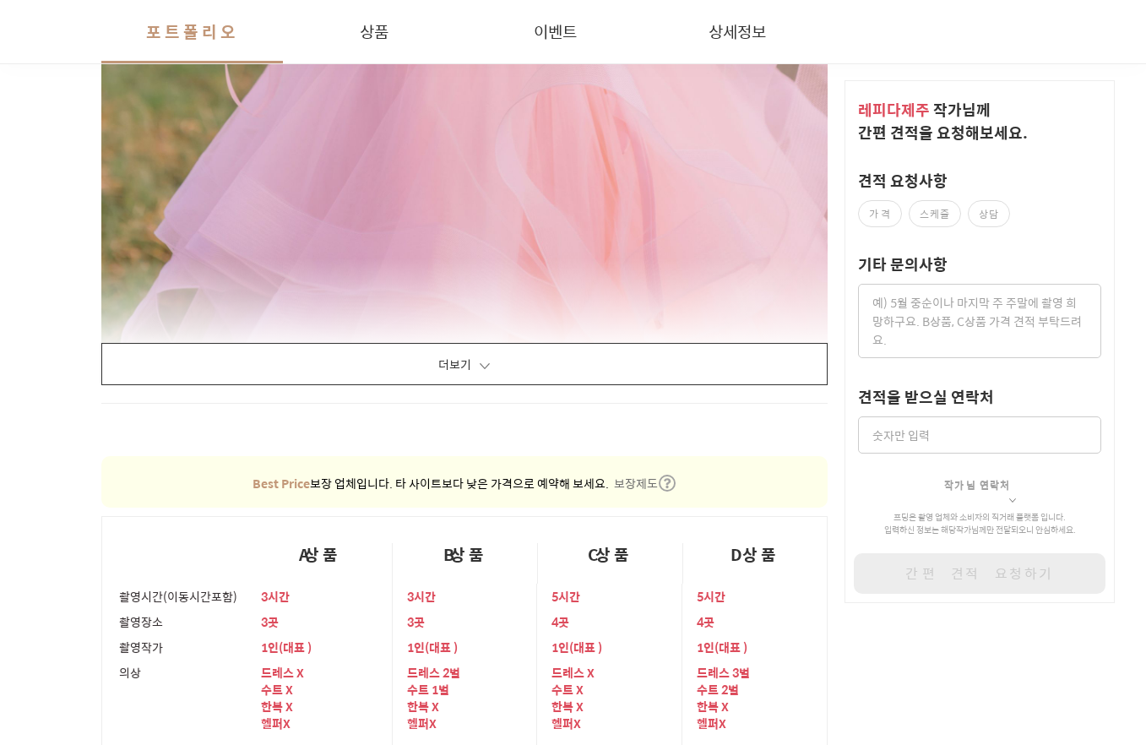
click at [659, 376] on button "더보기" at bounding box center [464, 364] width 726 height 42
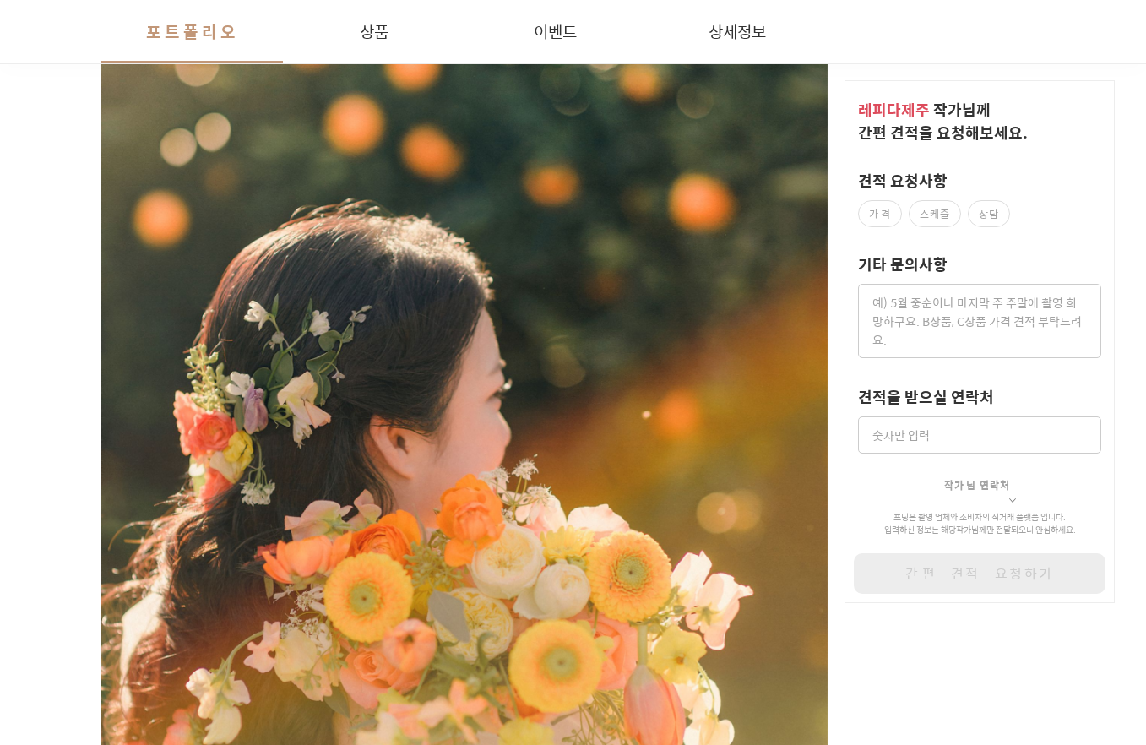
scroll to position [6323, 0]
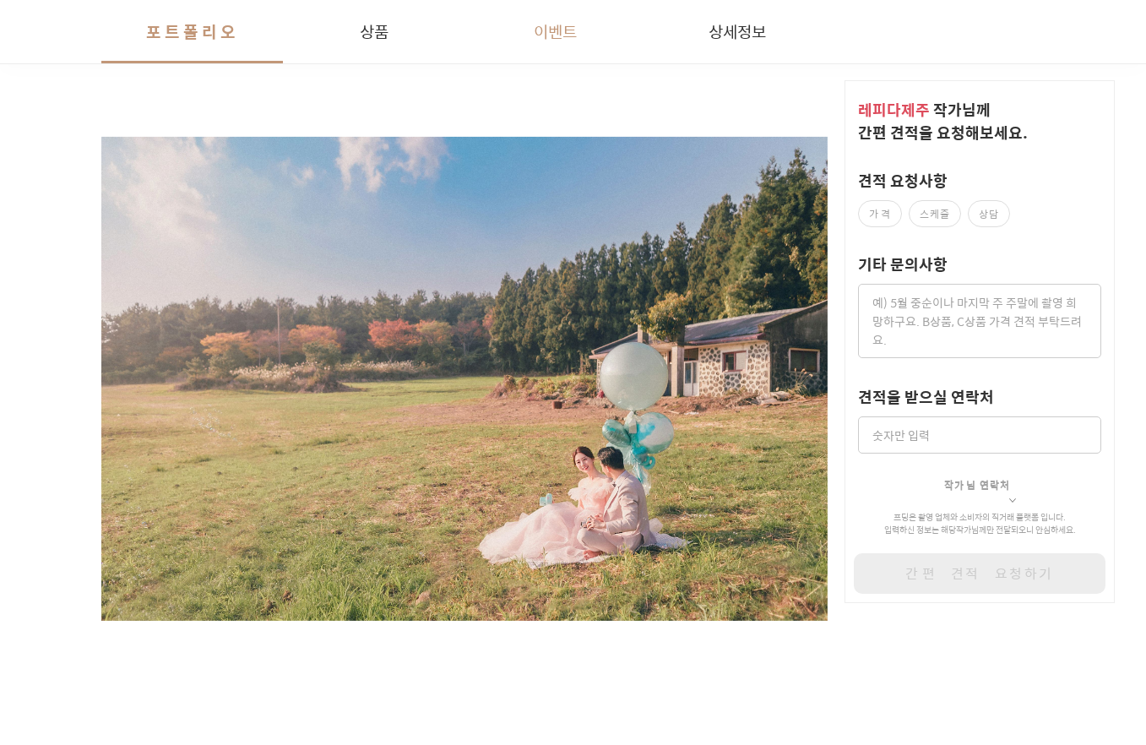
click at [565, 49] on button "이벤트" at bounding box center [555, 31] width 182 height 63
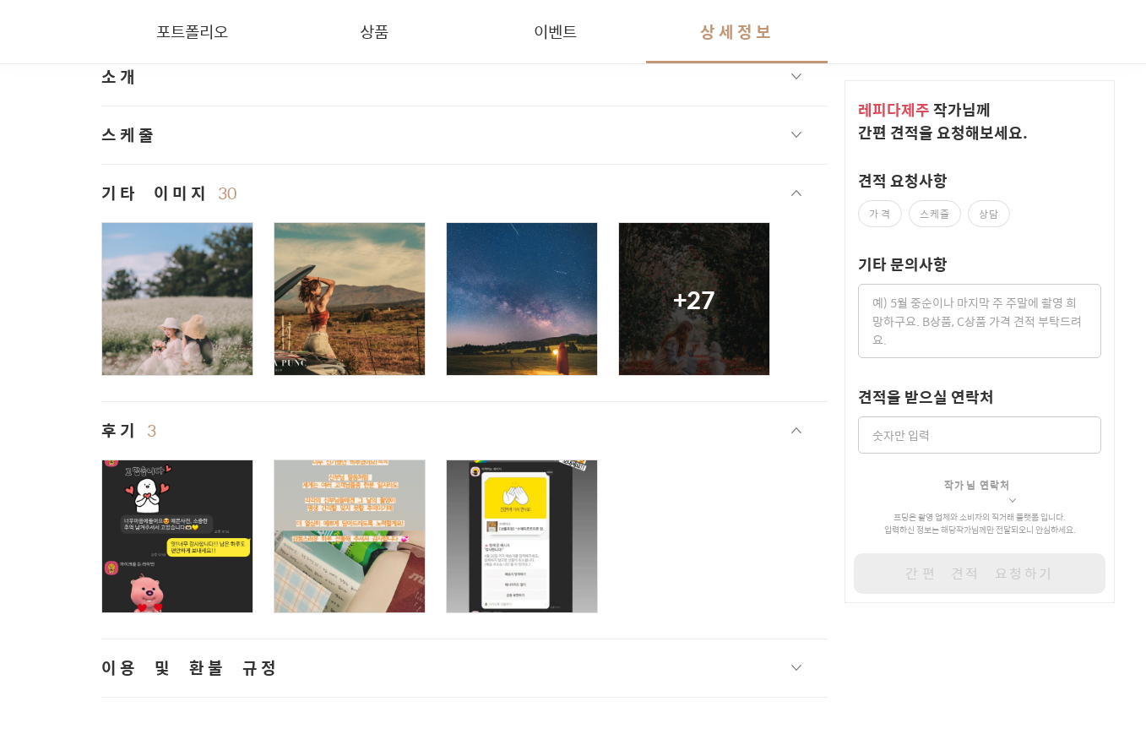
scroll to position [35775, 0]
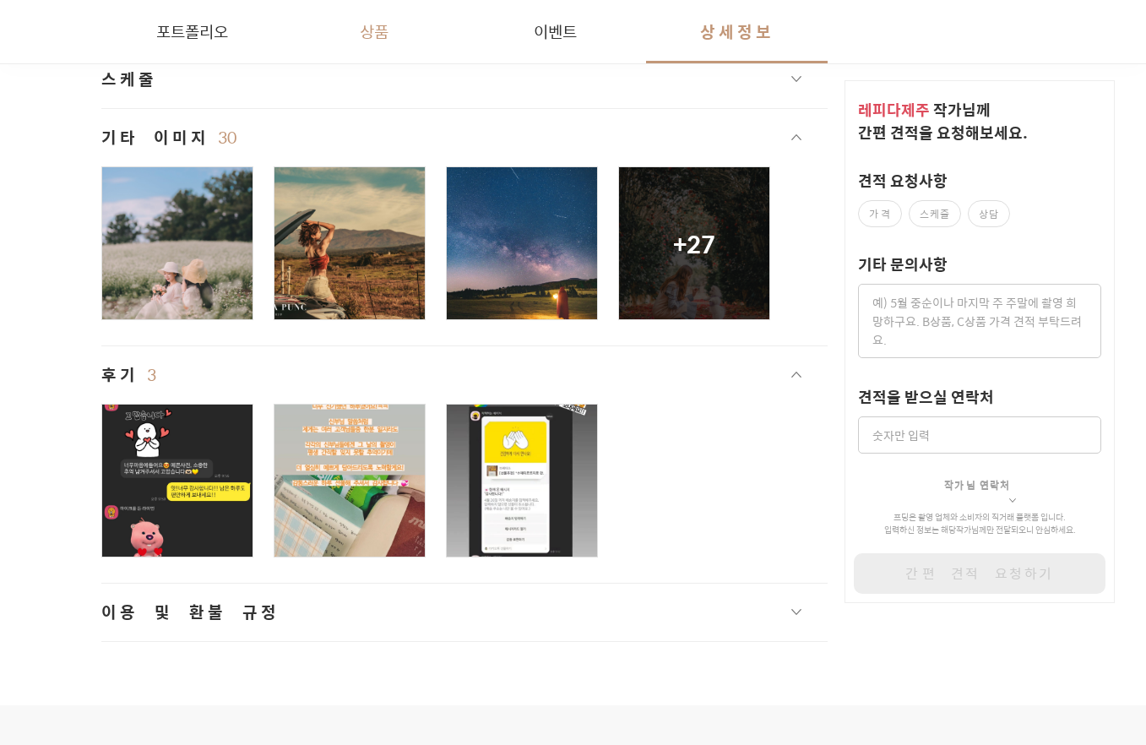
drag, startPoint x: 377, startPoint y: 35, endPoint x: 441, endPoint y: 34, distance: 63.4
click at [377, 35] on button "상품" at bounding box center [374, 31] width 182 height 63
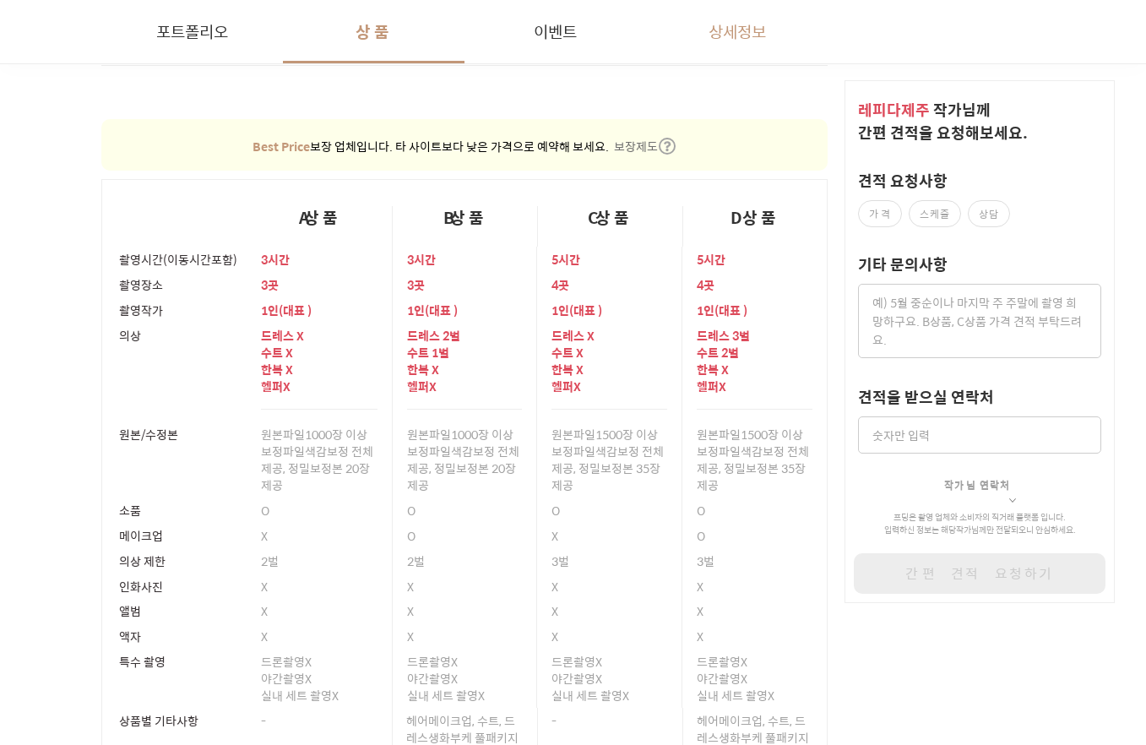
click at [763, 28] on button "상세정보" at bounding box center [737, 31] width 182 height 63
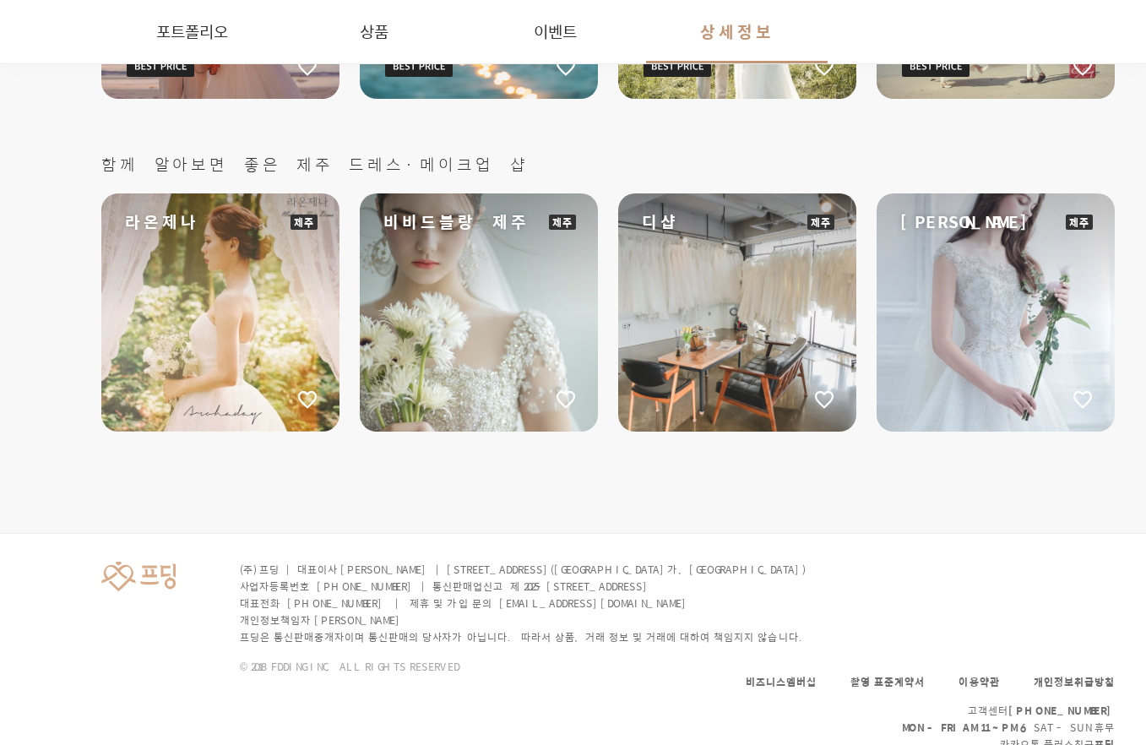
scroll to position [36369, 0]
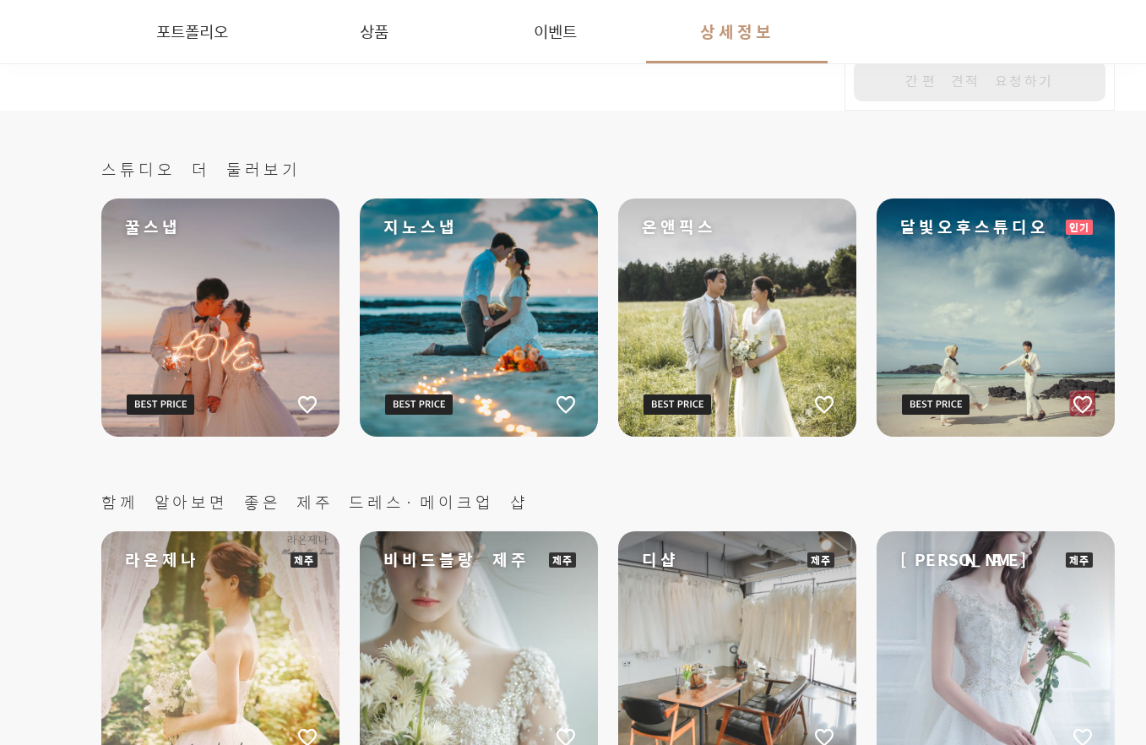
click at [464, 296] on div "지노스냅" at bounding box center [479, 317] width 238 height 238
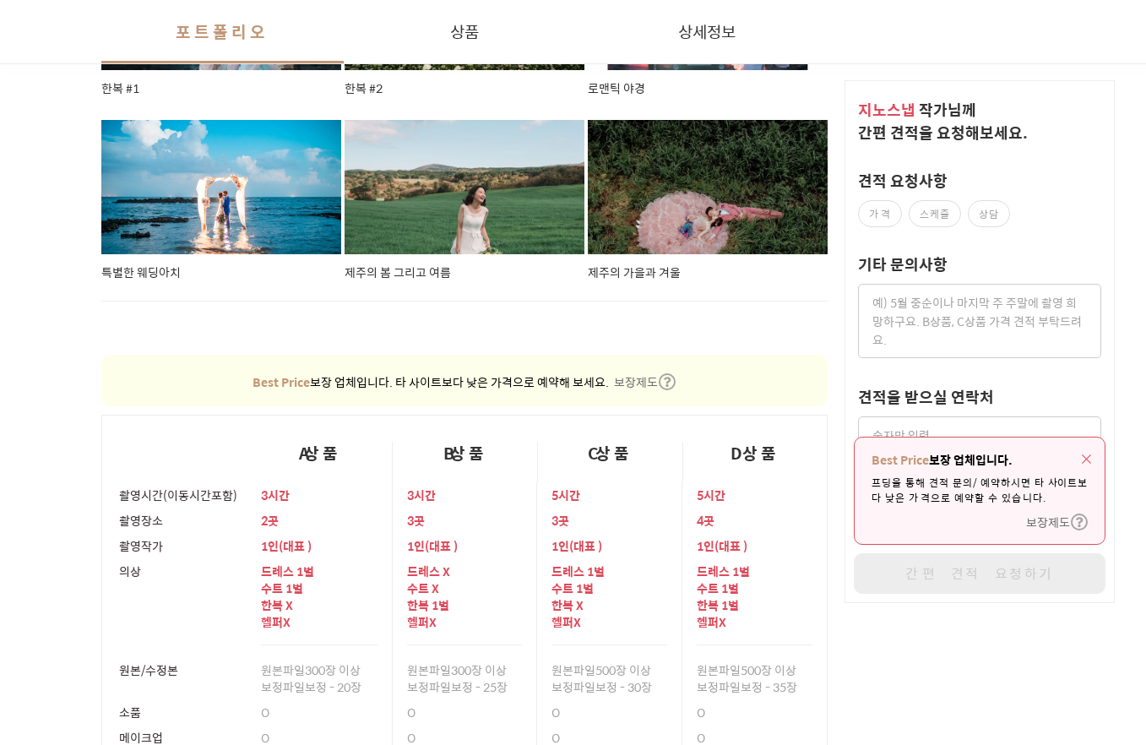
scroll to position [3378, 0]
